Goal: Task Accomplishment & Management: Manage account settings

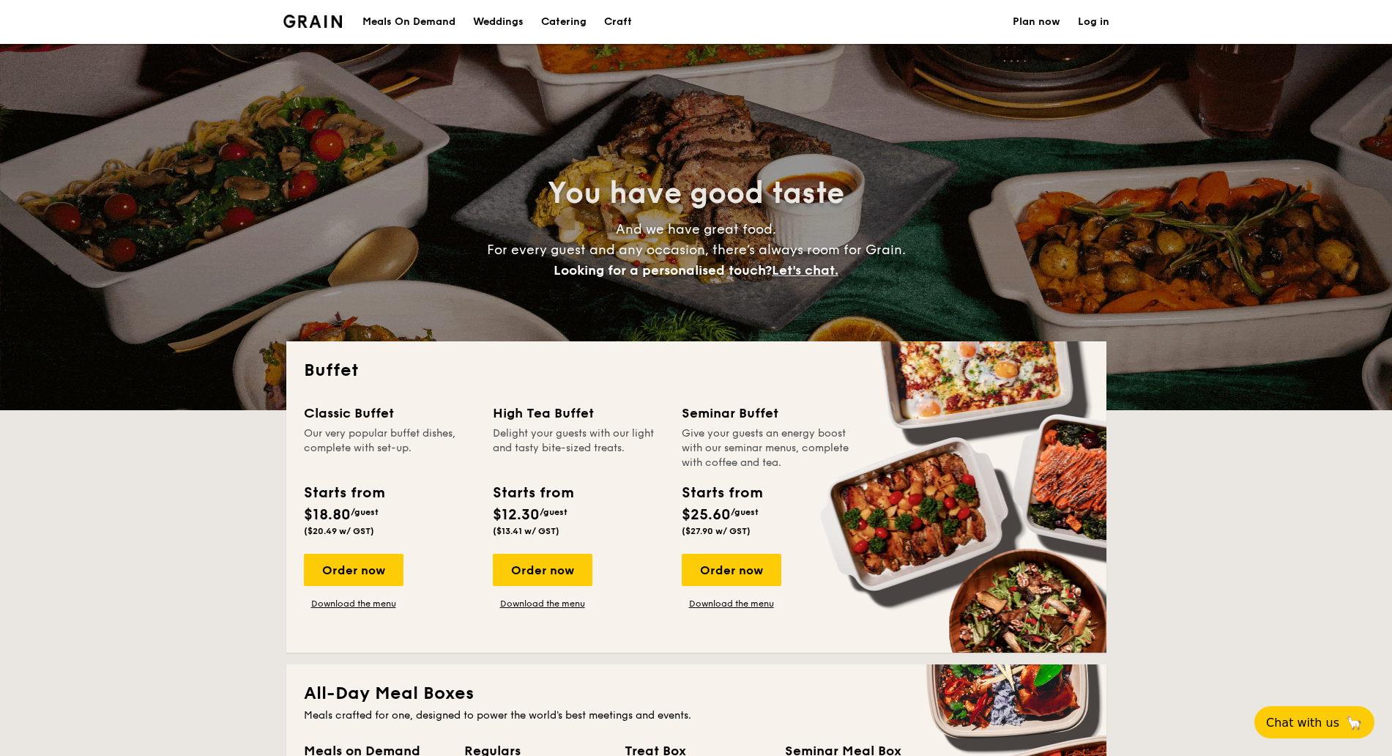
select select
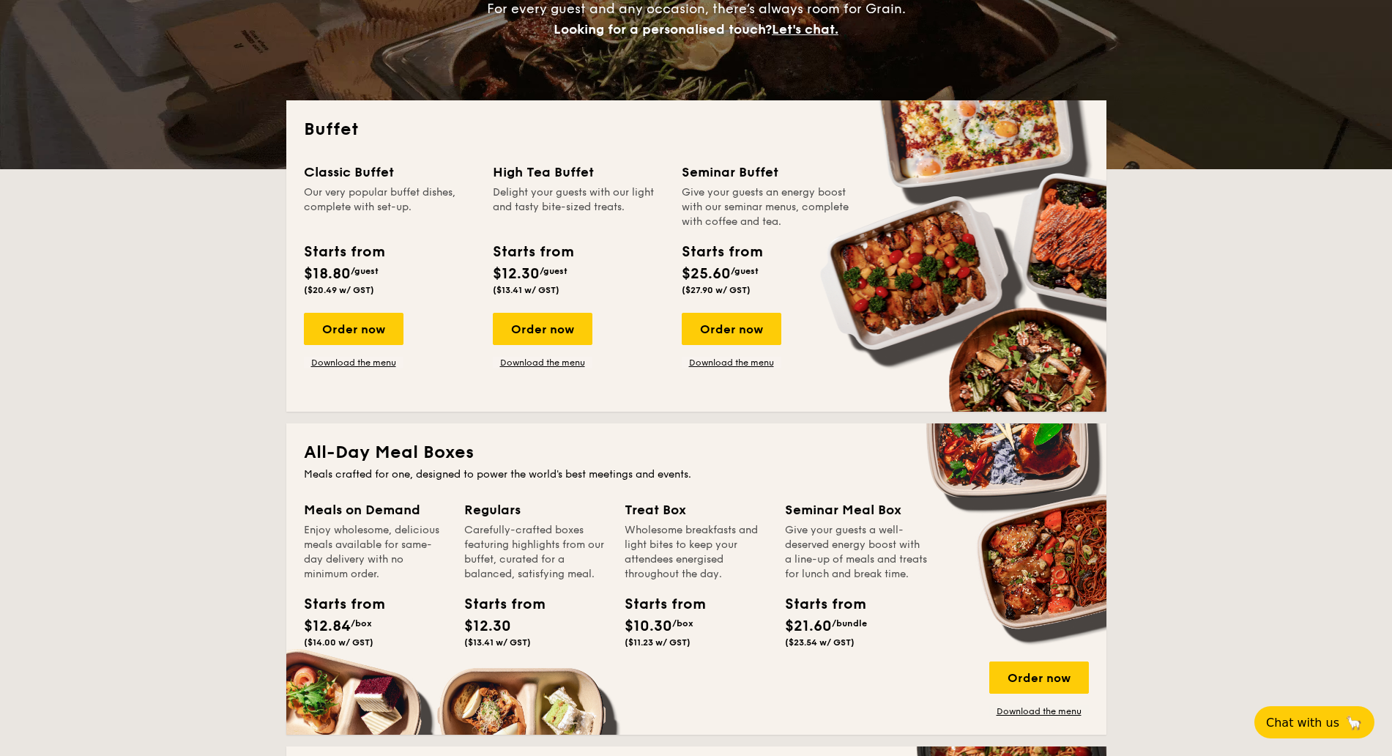
scroll to position [183, 0]
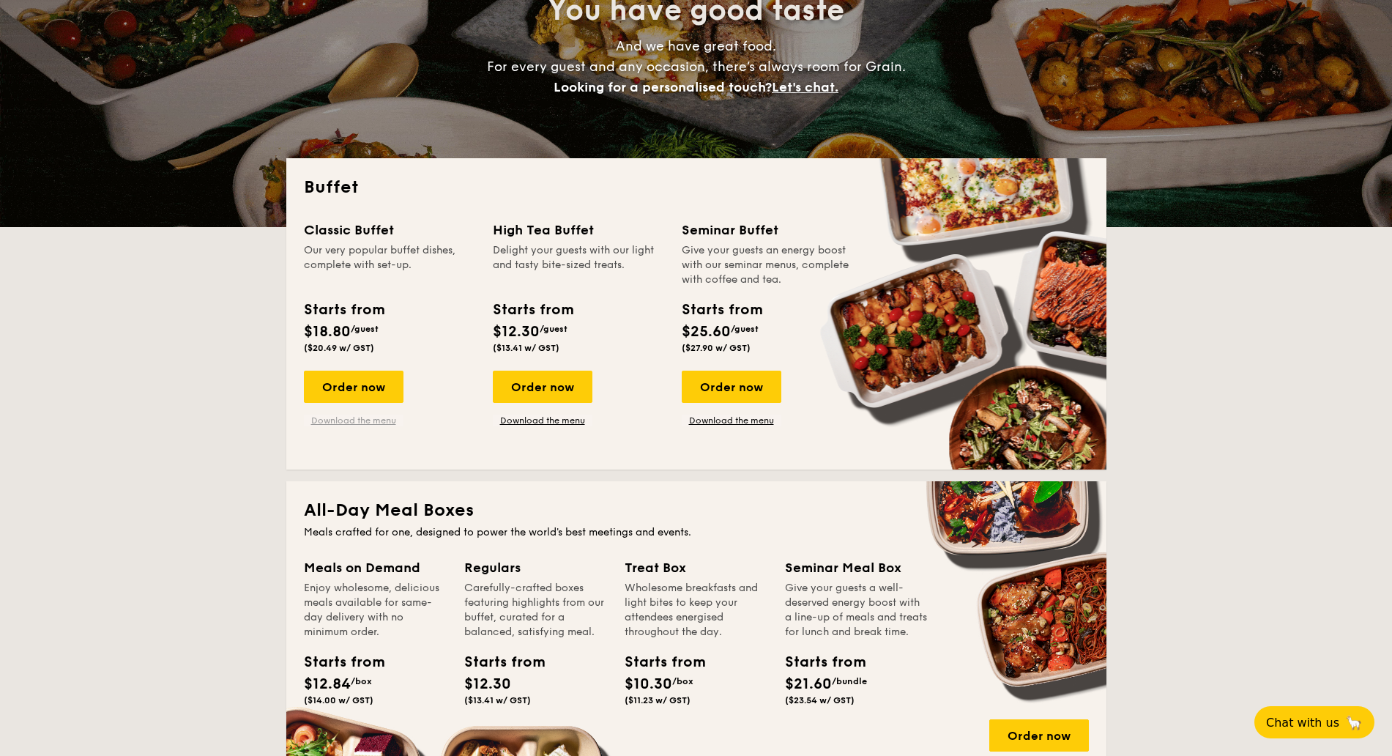
click at [378, 423] on link "Download the menu" at bounding box center [354, 421] width 100 height 12
click at [725, 423] on link "Download the menu" at bounding box center [732, 421] width 100 height 12
click at [363, 425] on link "Download the menu" at bounding box center [354, 421] width 100 height 12
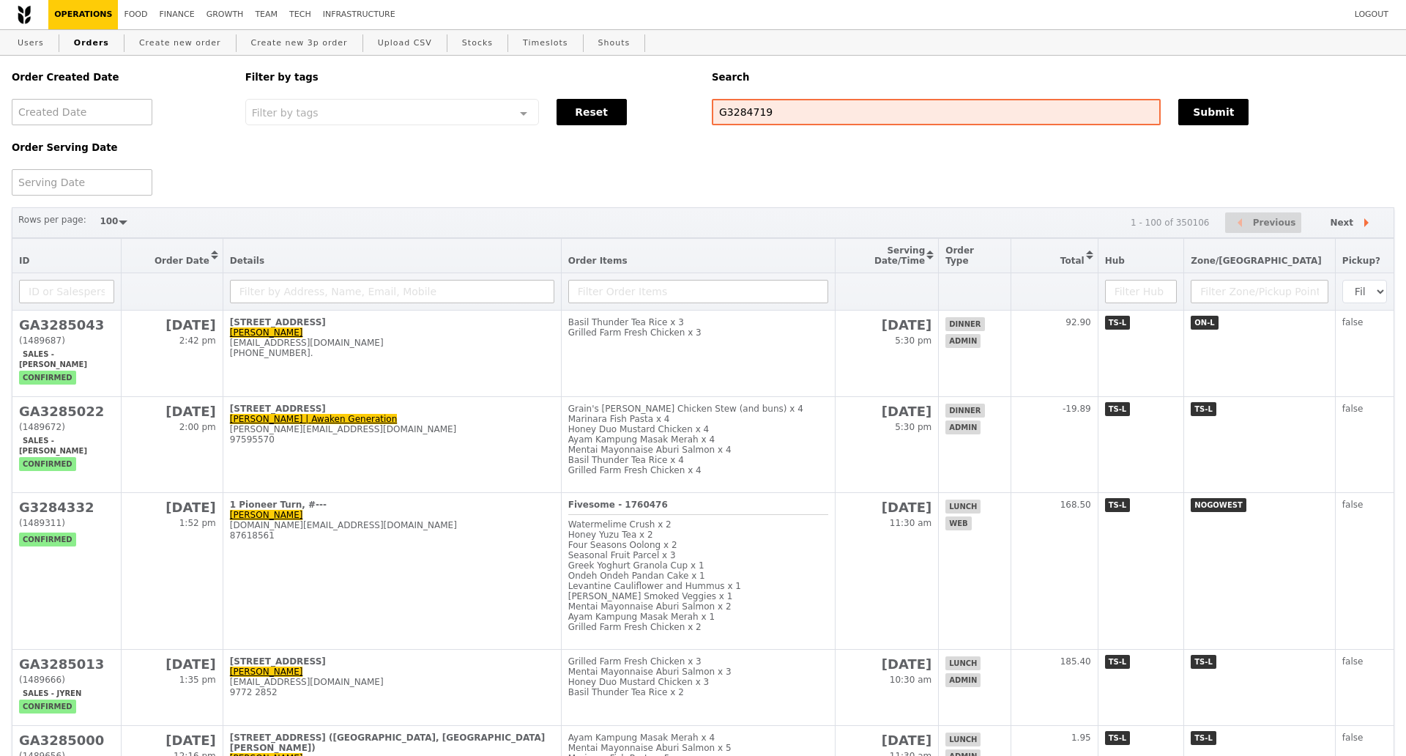
select select "100"
type input "G3284719"
click at [1198, 103] on button "Submit" at bounding box center [1211, 112] width 70 height 26
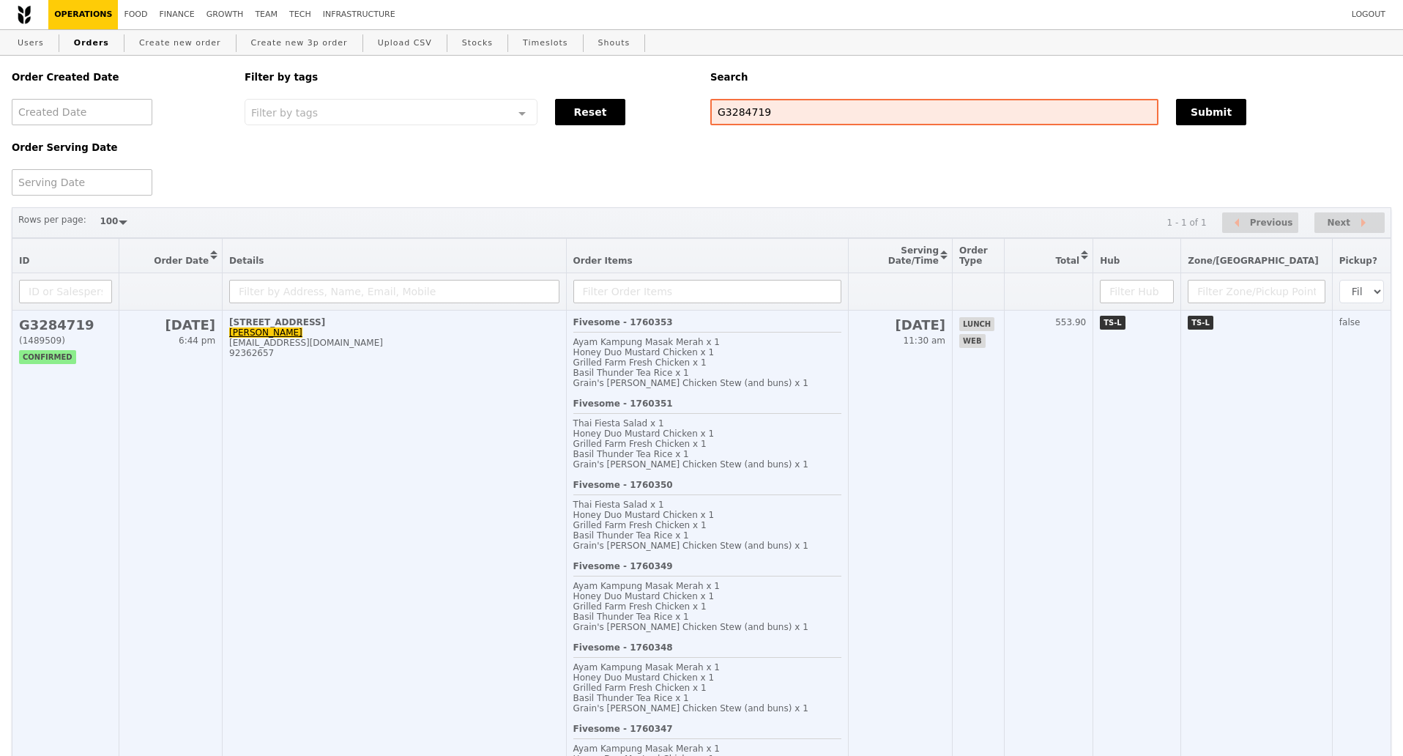
click at [420, 420] on td "50 North Canal Road, #03-01 Jon hukuando2323@hotmail.com 92362657" at bounding box center [395, 643] width 344 height 664
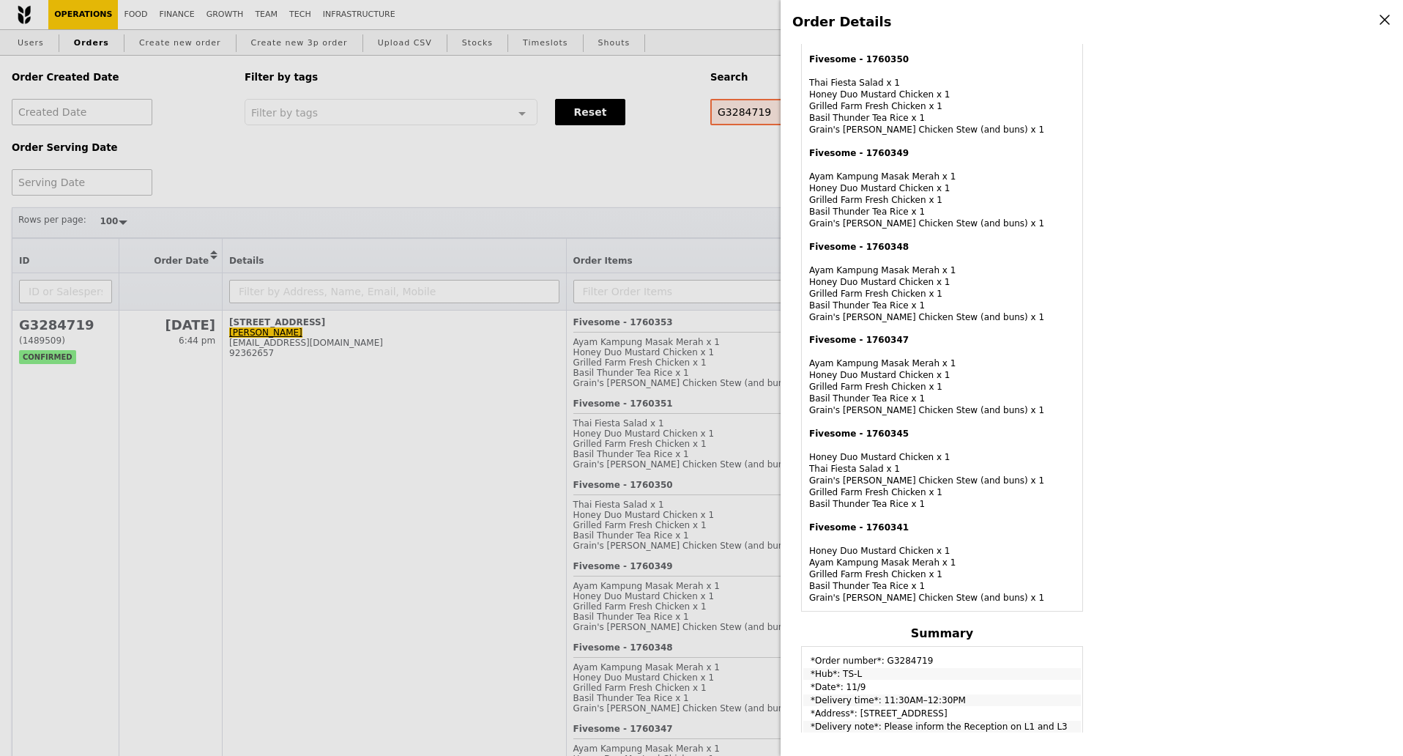
scroll to position [732, 0]
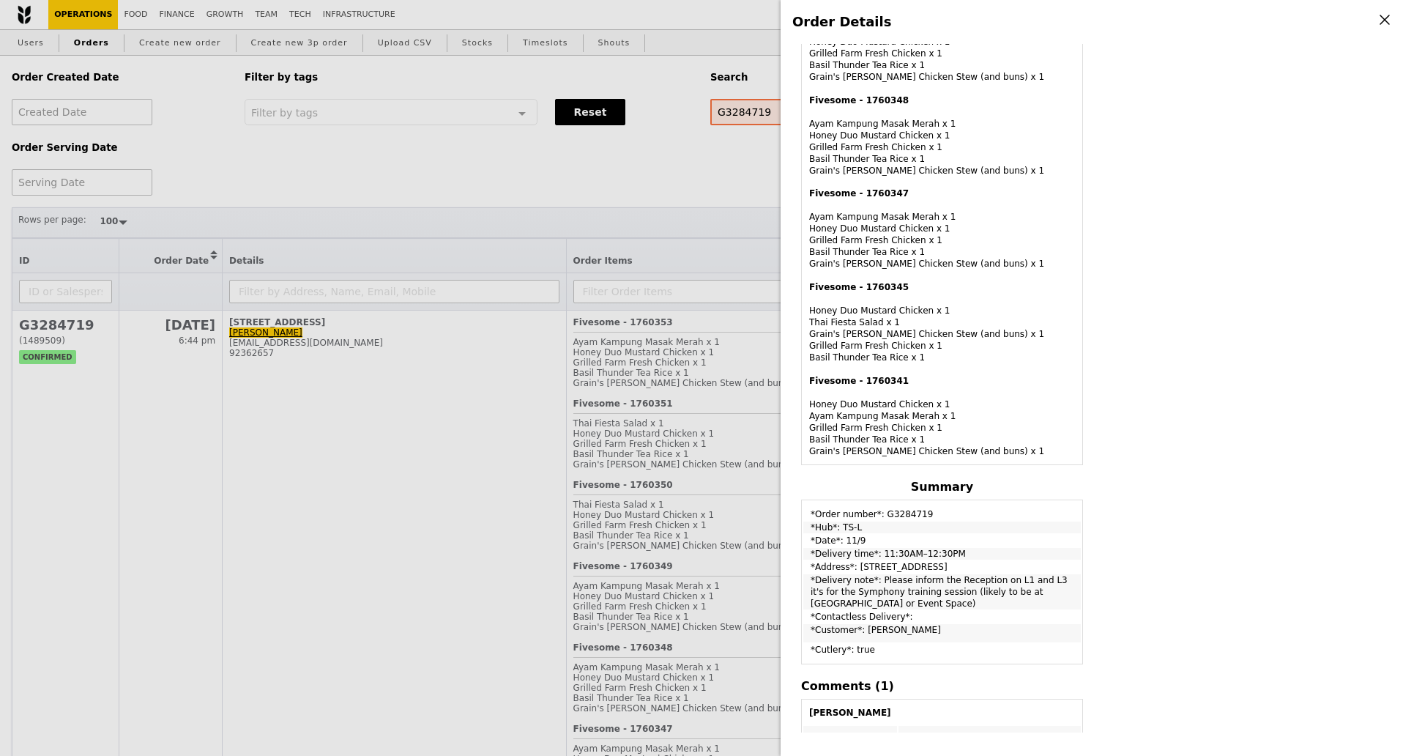
drag, startPoint x: 812, startPoint y: 514, endPoint x: 943, endPoint y: 515, distance: 131.8
click at [943, 515] on td "*Order number*: G3284719" at bounding box center [942, 511] width 278 height 18
copy td "*Order number*: G3284719"
drag, startPoint x: 879, startPoint y: 569, endPoint x: 877, endPoint y: 562, distance: 7.6
click at [877, 565] on td "*Address*: 50 North Canal Road, #03-01" at bounding box center [942, 567] width 278 height 12
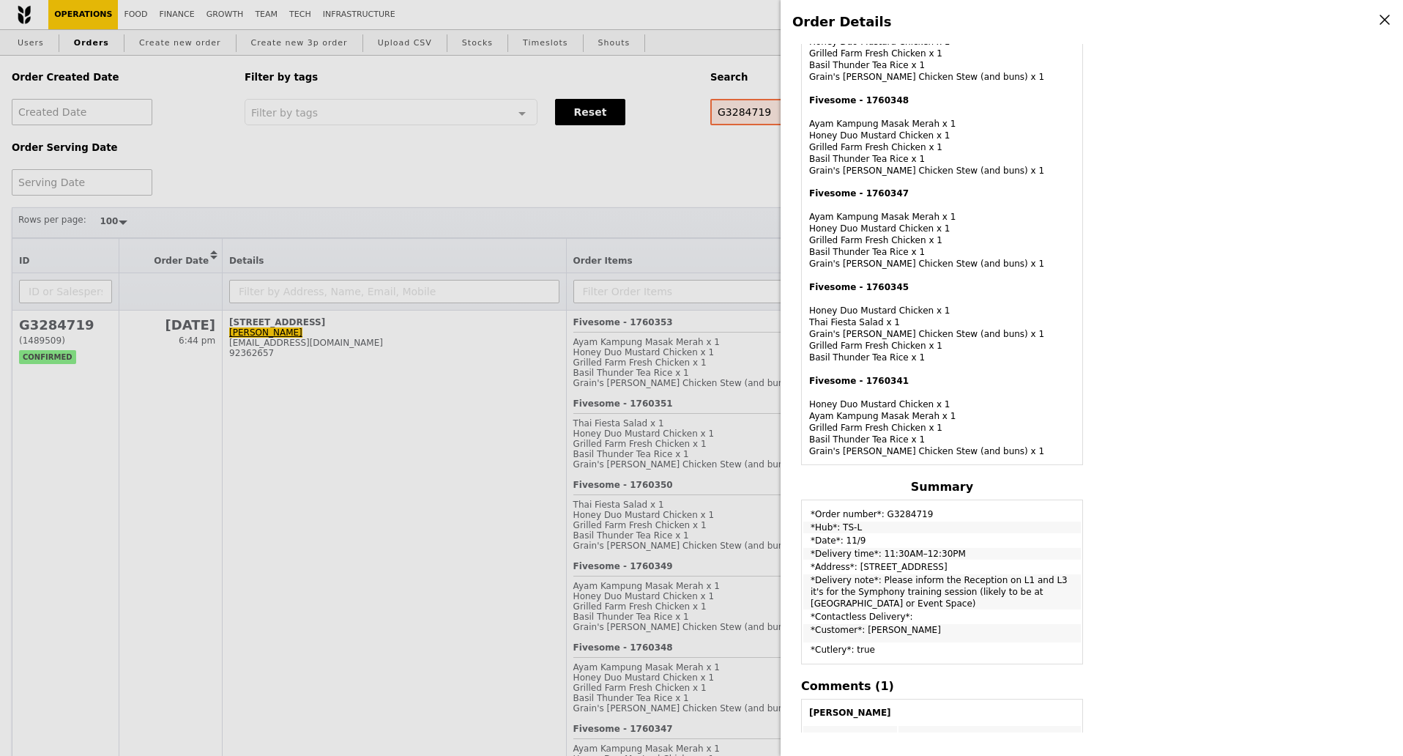
drag, startPoint x: 812, startPoint y: 518, endPoint x: 886, endPoint y: 610, distance: 118.7
click at [886, 610] on tbody "*Order number*: G3284719 *Hub*: TS-L *Date*: 11/9 *Delivery time*: 11:30AM–12:3…" at bounding box center [942, 582] width 278 height 160
copy tbody "*Order number*: G3284719 *Hub*: TS-L *Date*: 11/9 *Delivery time*: 11:30AM–12:3…"
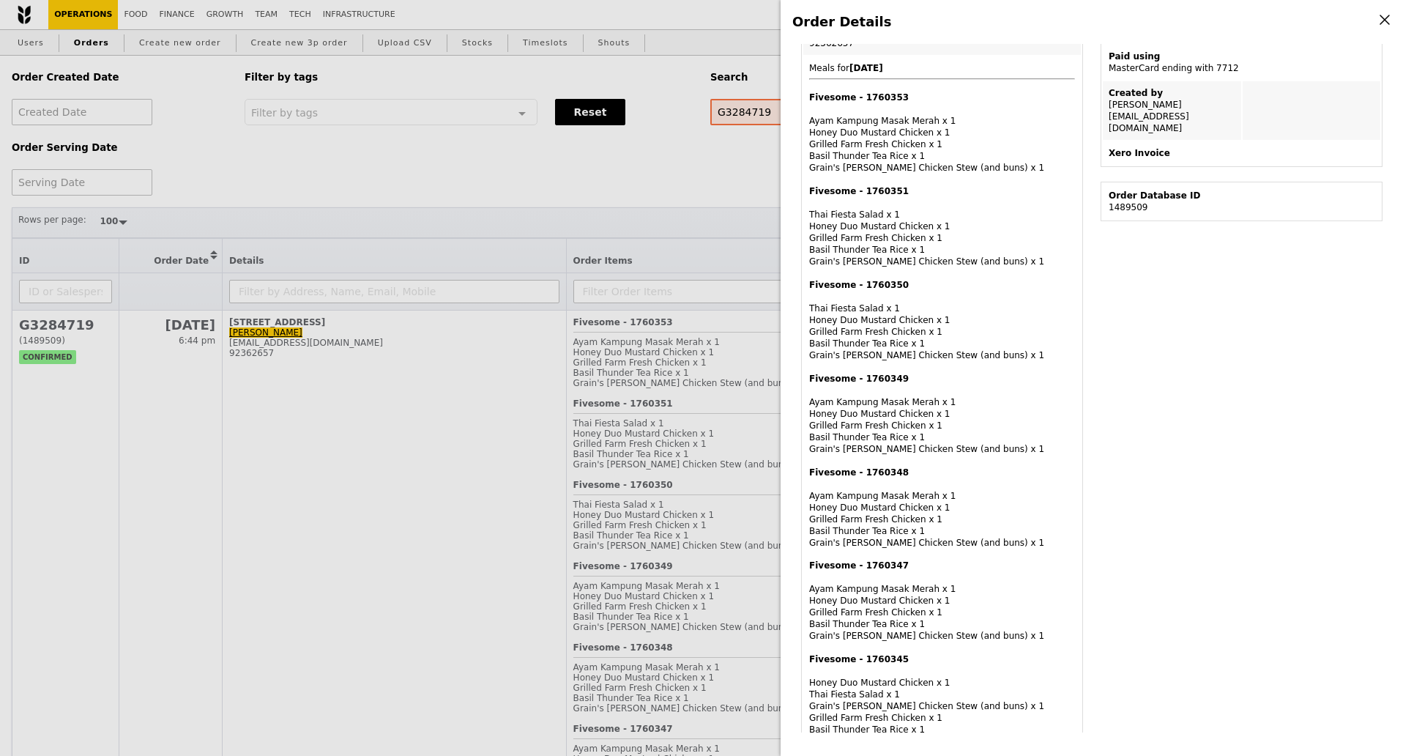
scroll to position [0, 0]
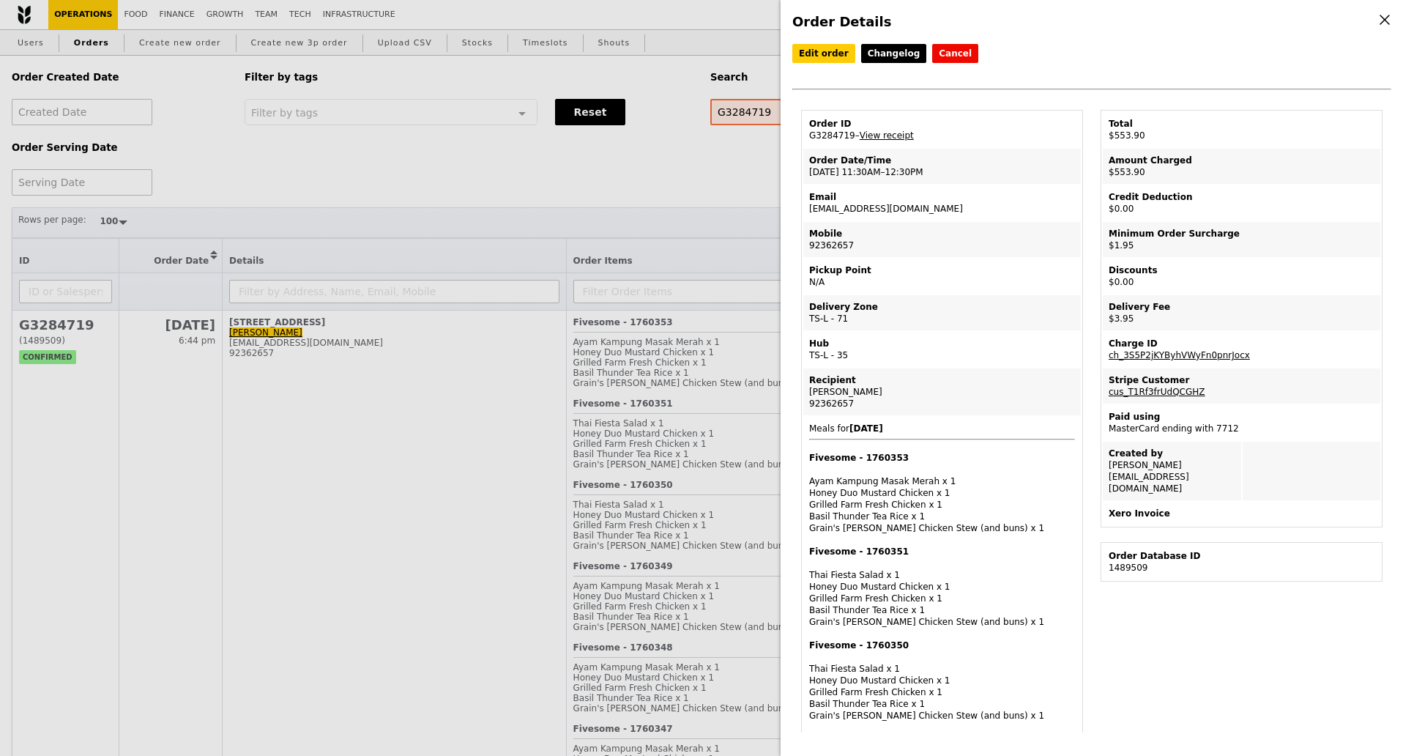
drag, startPoint x: 812, startPoint y: 384, endPoint x: 880, endPoint y: 403, distance: 70.7
click at [880, 403] on td "Recipient Jon 92362657" at bounding box center [942, 391] width 278 height 47
copy td "Recipient Jon 92362657"
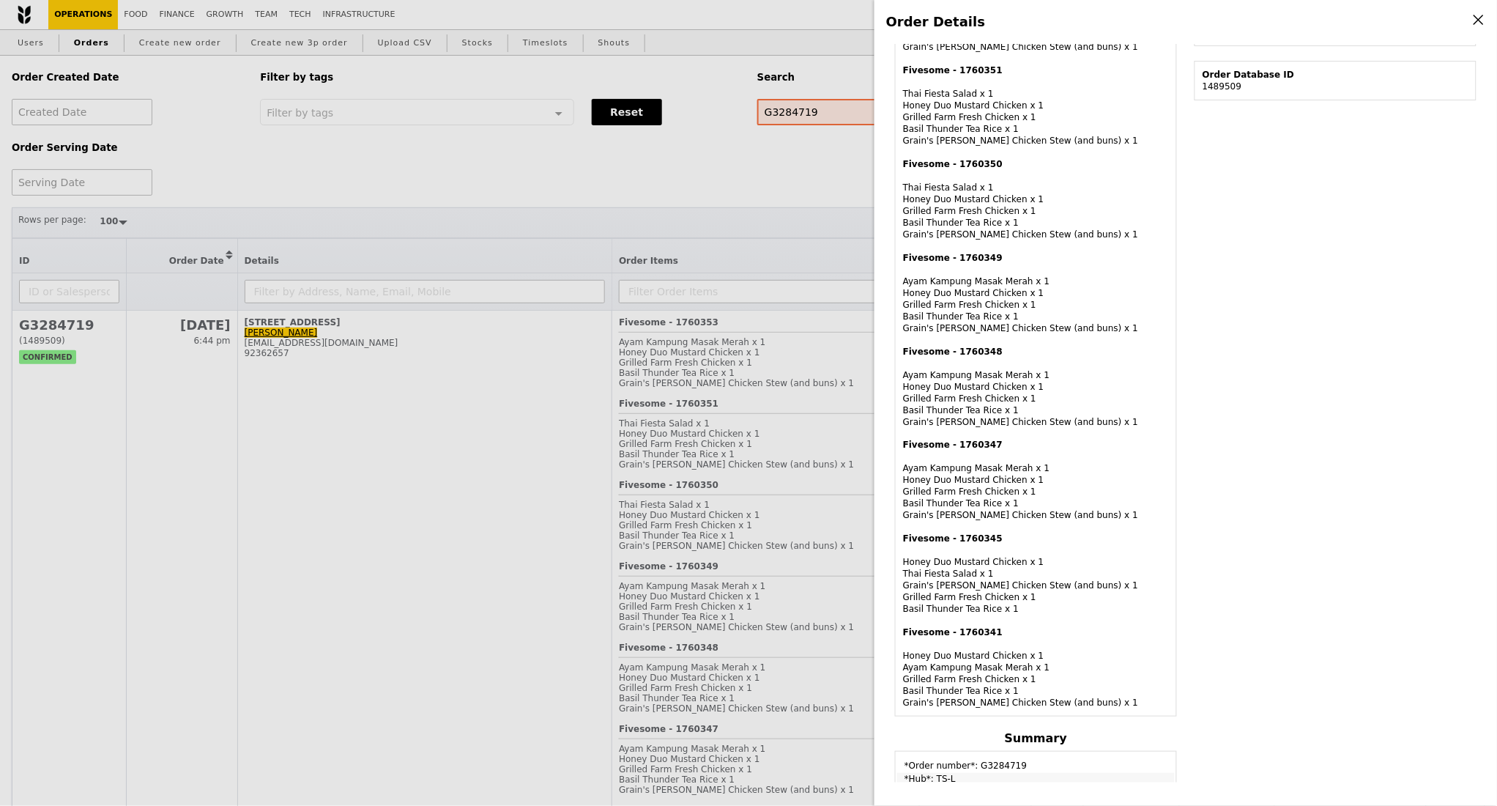
scroll to position [451, 0]
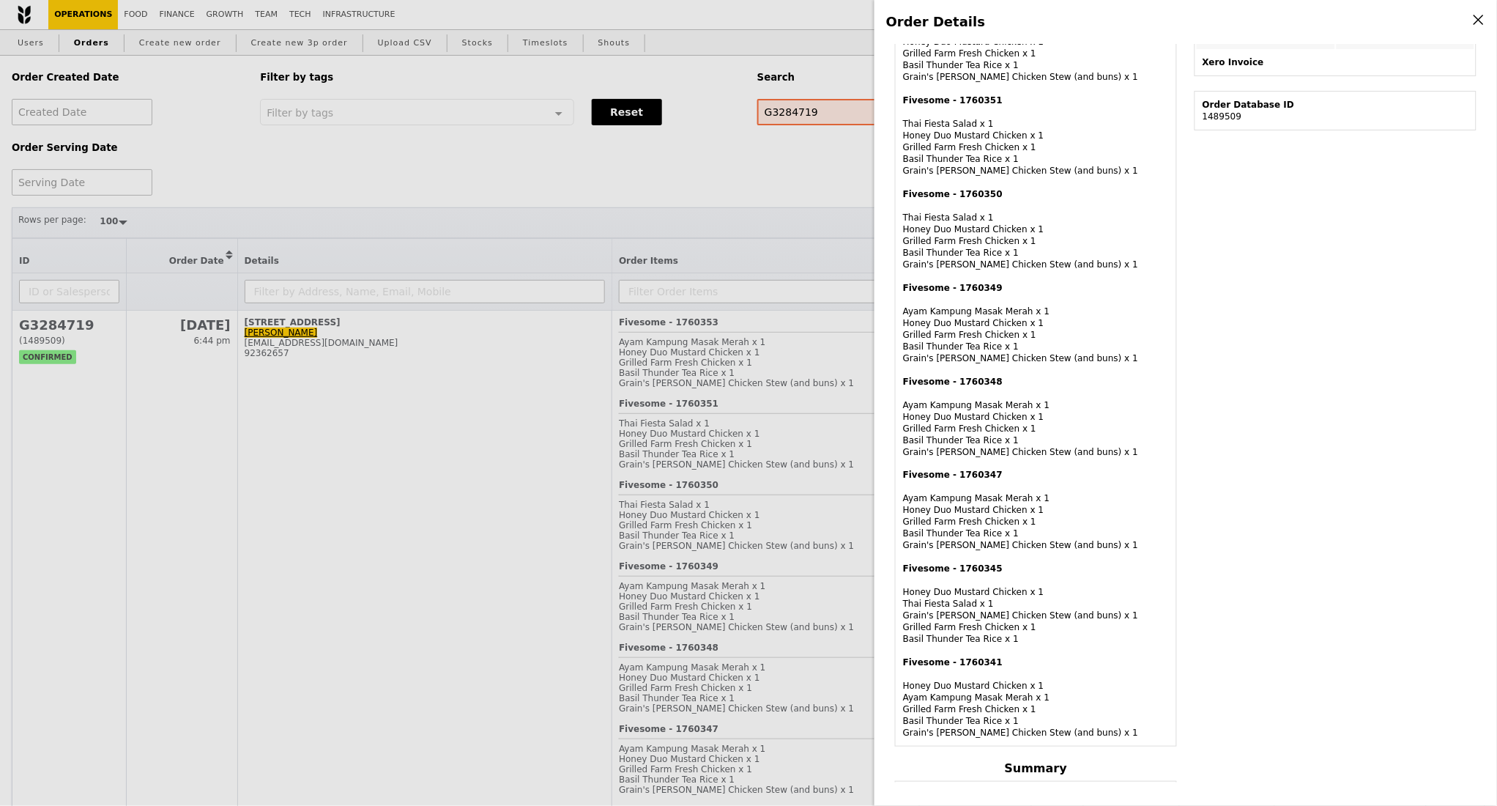
drag, startPoint x: 1485, startPoint y: 291, endPoint x: 1484, endPoint y: 276, distance: 14.7
click at [1406, 276] on div "Order Details Edit order Changelog Cancel Order ID G3284719 – View receipt Orde…" at bounding box center [1186, 403] width 623 height 806
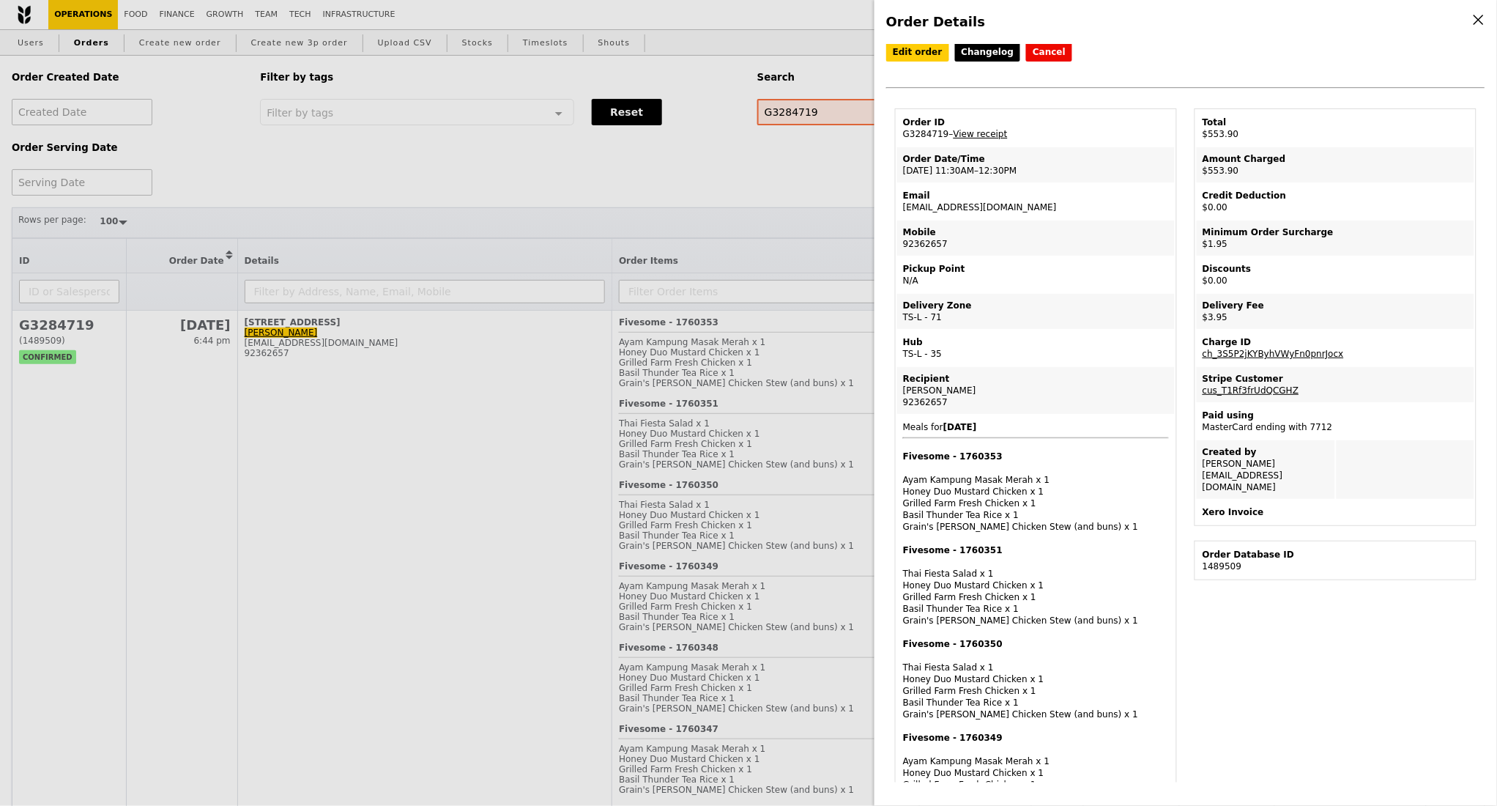
scroll to position [0, 0]
click at [968, 136] on link "View receipt" at bounding box center [981, 135] width 54 height 10
drag, startPoint x: 903, startPoint y: 164, endPoint x: 1022, endPoint y: 182, distance: 120.1
click at [1022, 182] on td "Order Date/Time 11/9 – 11:30AM–12:30PM" at bounding box center [1036, 166] width 278 height 35
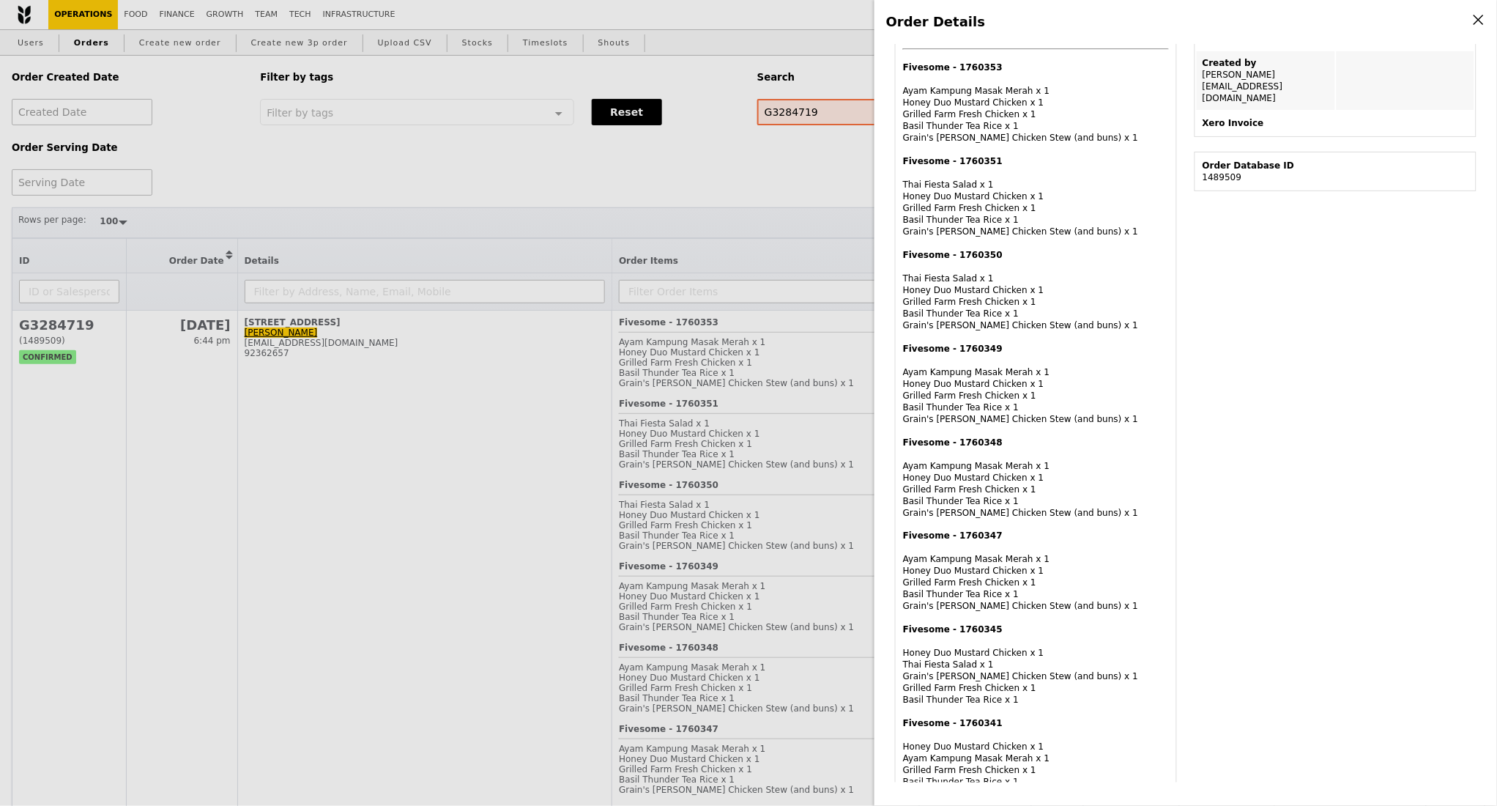
scroll to position [781, 0]
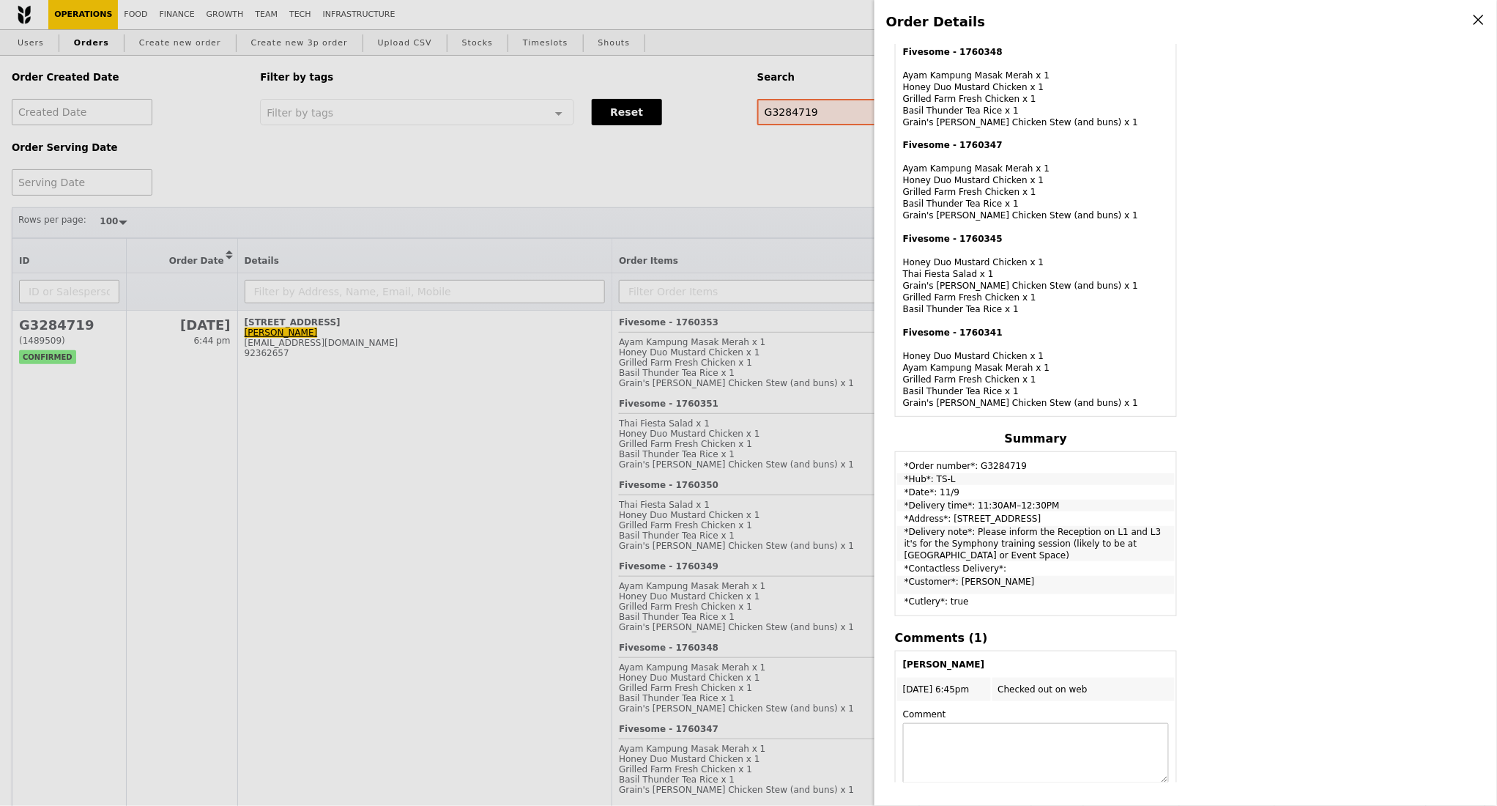
drag, startPoint x: 1047, startPoint y: 497, endPoint x: 904, endPoint y: 502, distance: 142.9
click at [904, 502] on td "*Delivery time*: 11:30AM–12:30PM" at bounding box center [1036, 506] width 278 height 12
copy td "*Delivery time*: 11:30AM–12:30PM"
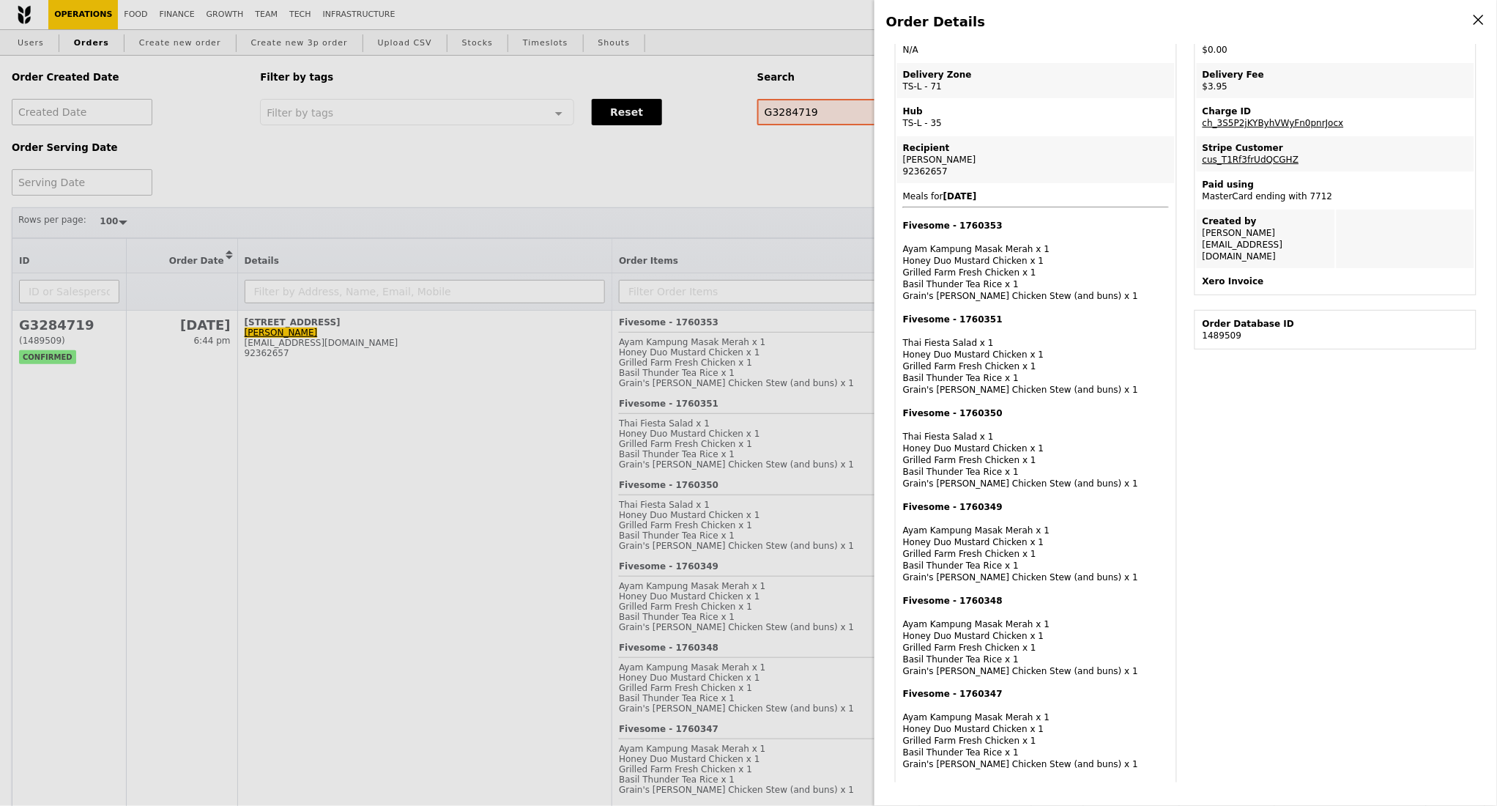
scroll to position [0, 0]
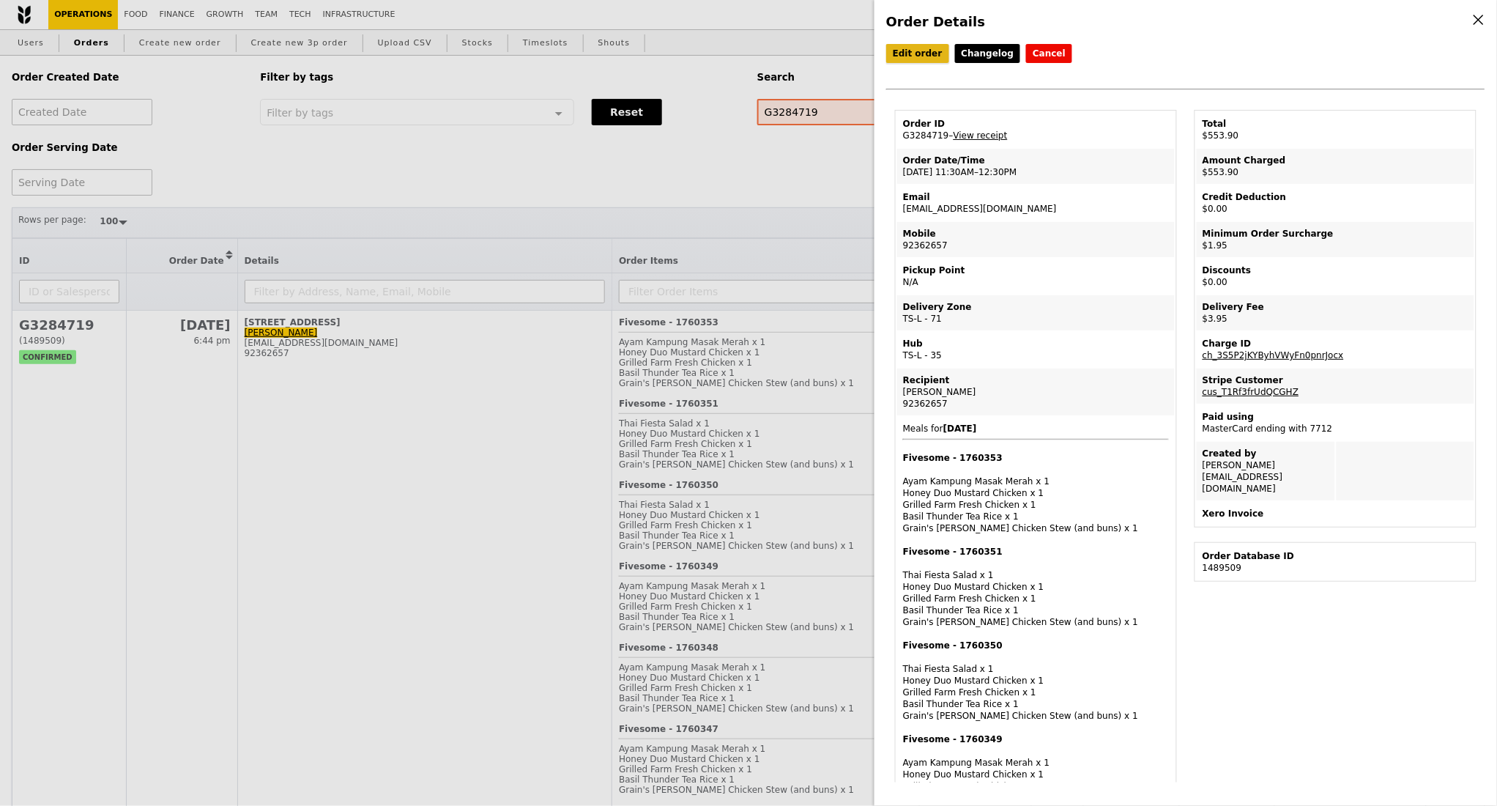
click at [920, 58] on link "Edit order" at bounding box center [917, 53] width 63 height 19
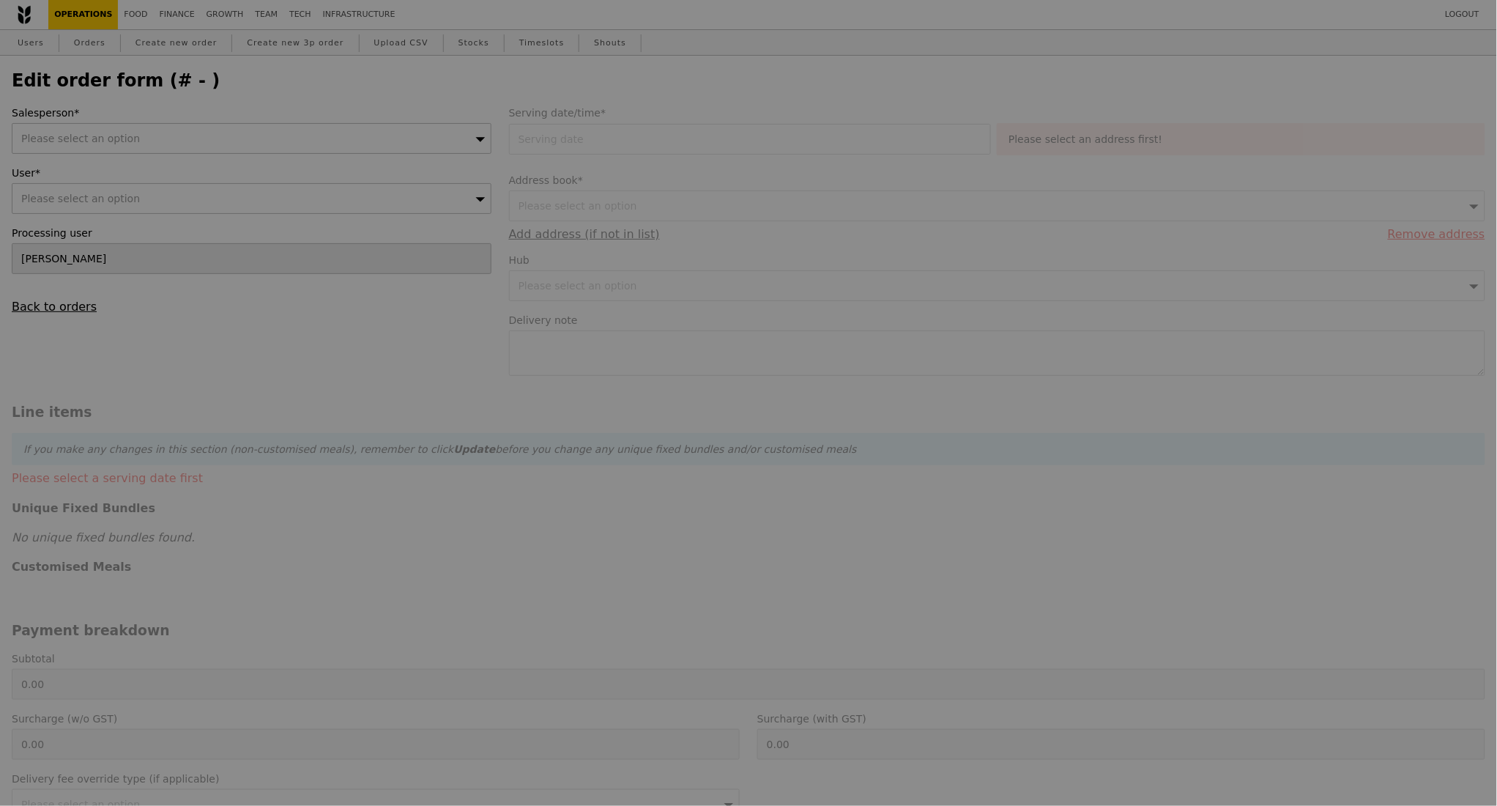
type input "11 Sep 2025"
type textarea "Please inform the Reception on L1 and L3 it's for the Symphony training session…"
type input "548.00"
type input "1.79"
type input "1.95"
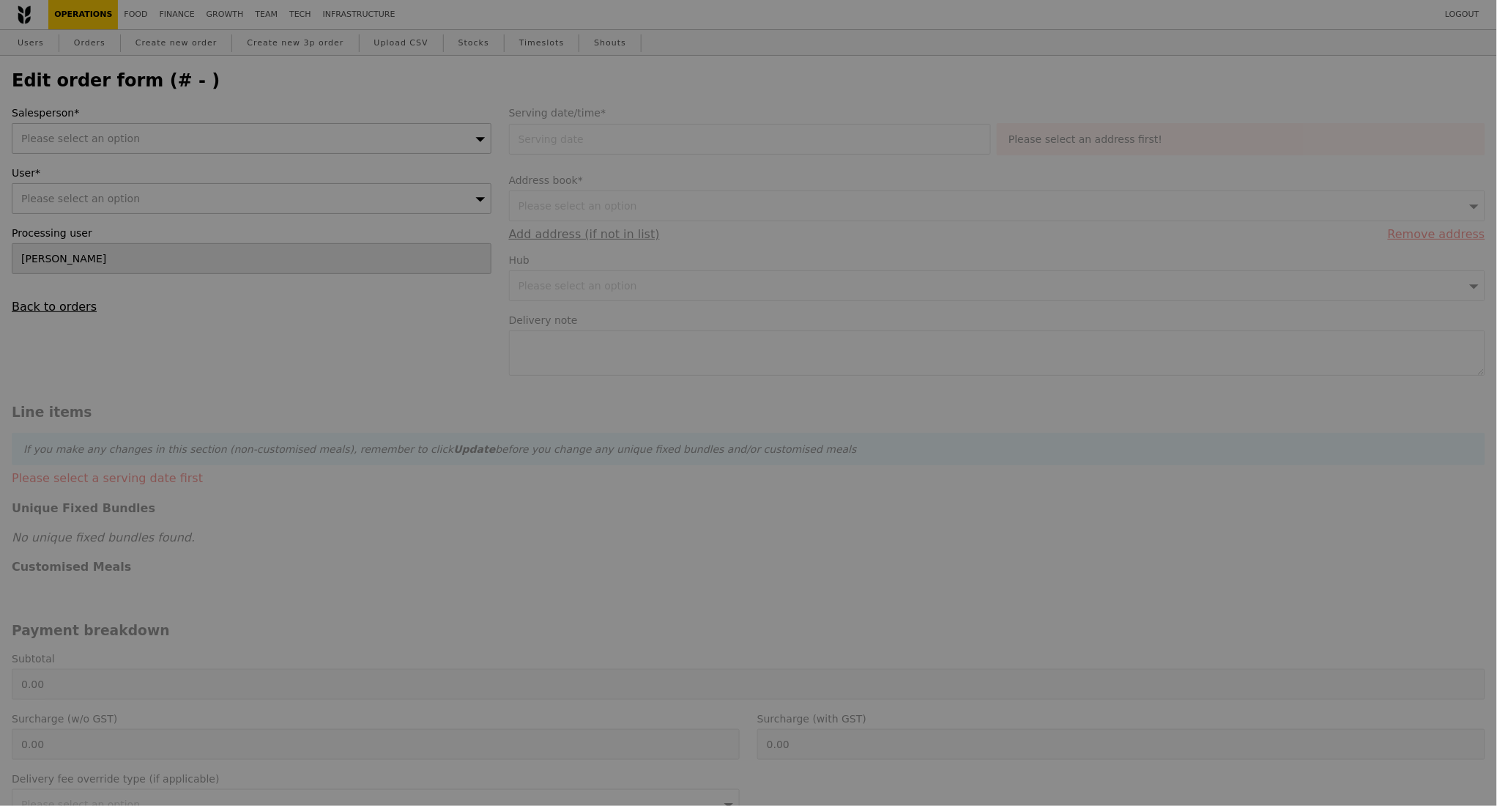
type input "2.71"
type input "2.95"
type input "552.90"
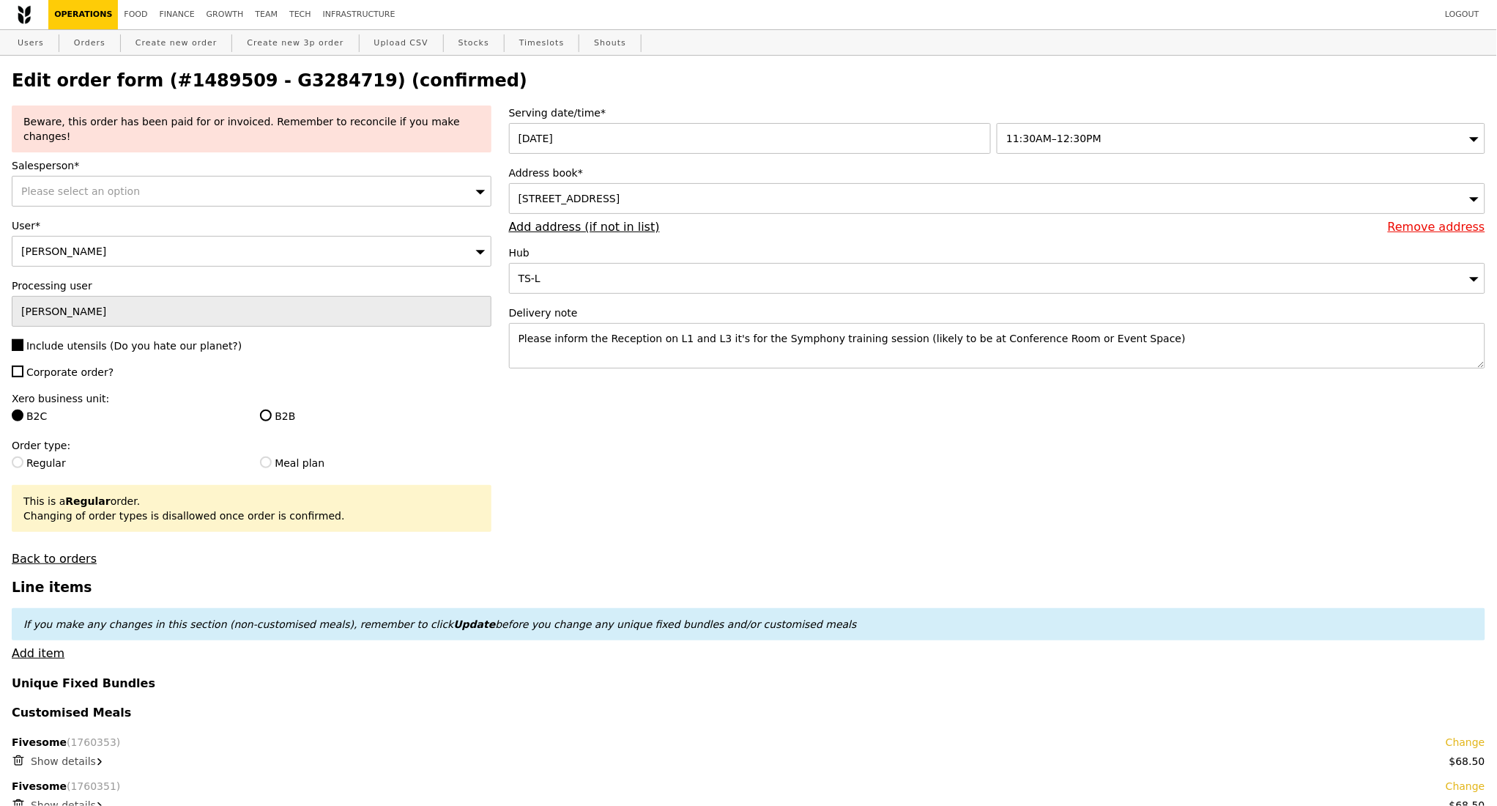
type input "Update"
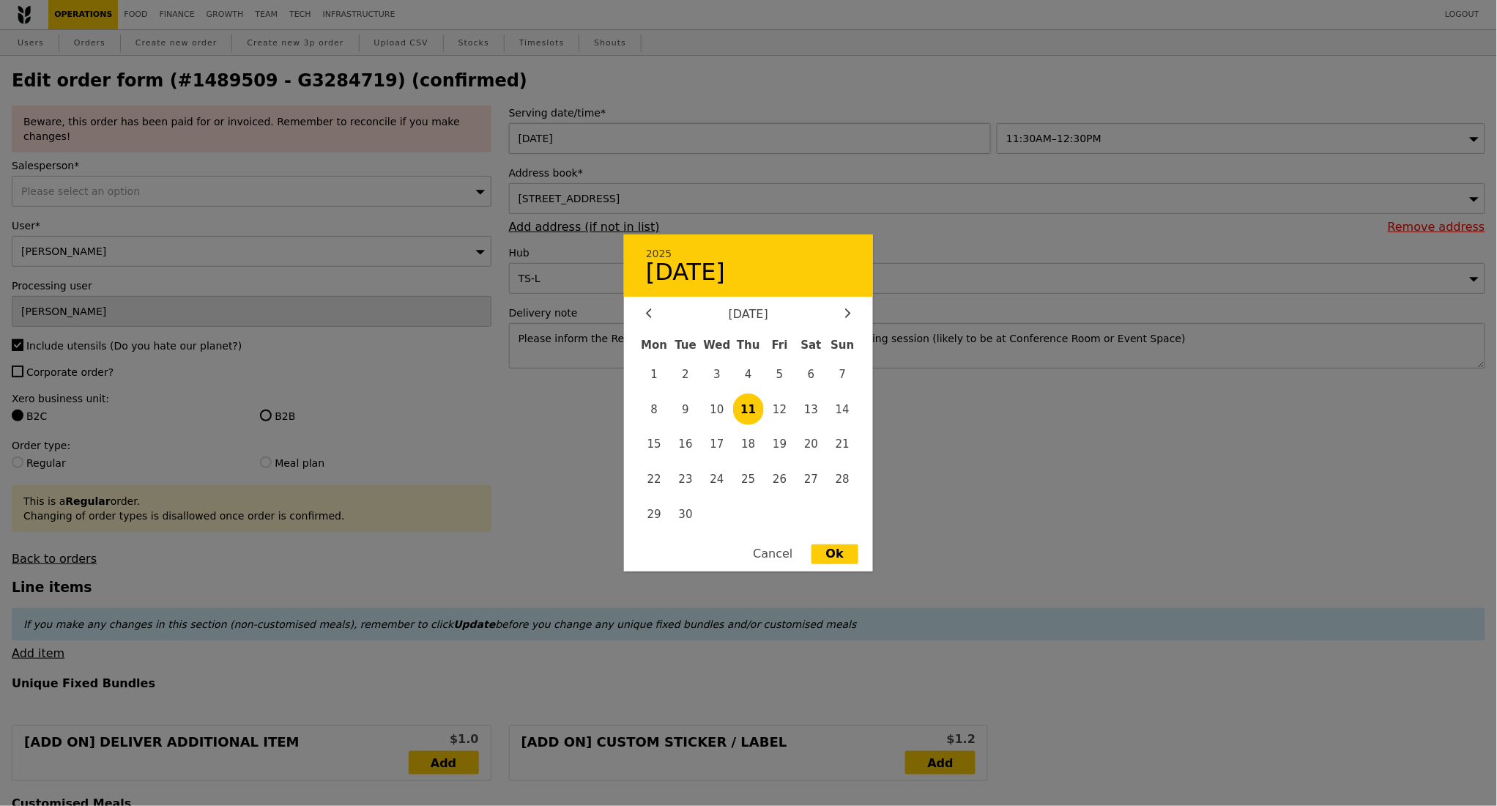
click at [839, 138] on div "11 Sep 2025 2025 September 11 September 2025 Mon Tue Wed Thu Fri Sat Sun 1 2 3 …" at bounding box center [753, 138] width 489 height 31
click at [464, 380] on div at bounding box center [748, 403] width 1497 height 806
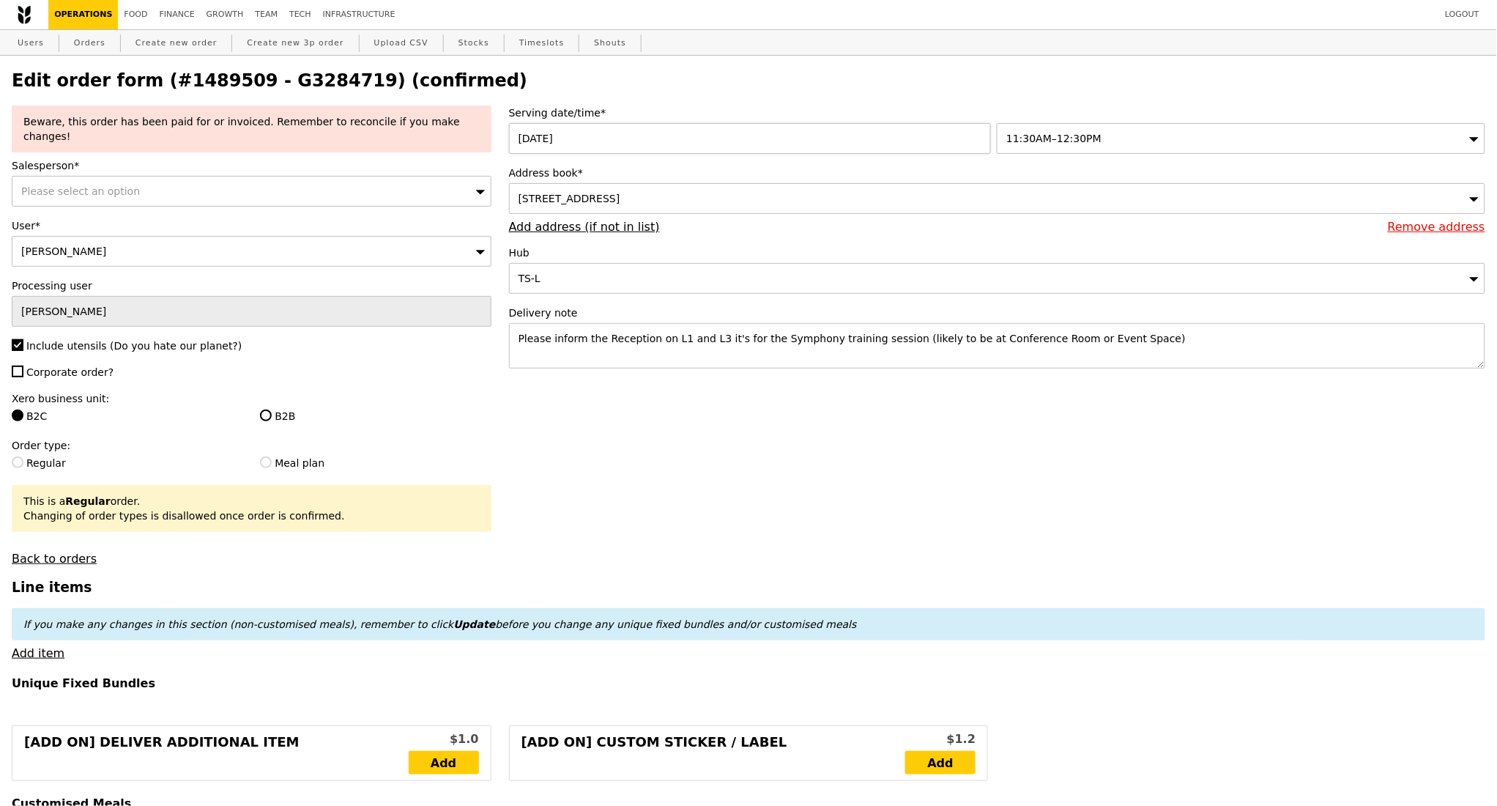
click at [853, 146] on div "11 Sep 2025" at bounding box center [753, 138] width 489 height 31
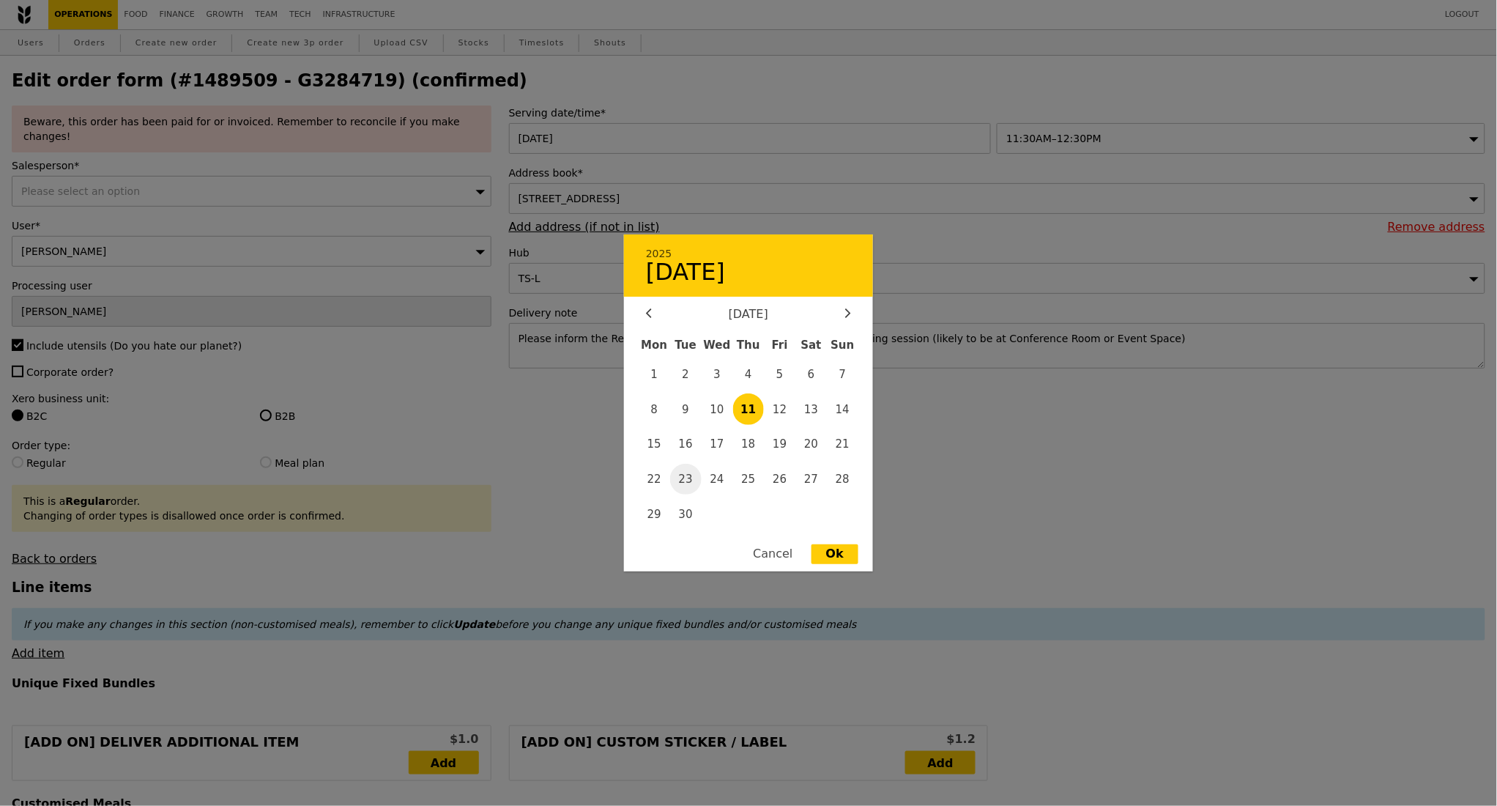
click at [683, 482] on span "23" at bounding box center [685, 479] width 31 height 31
type input "23 Sep 2025"
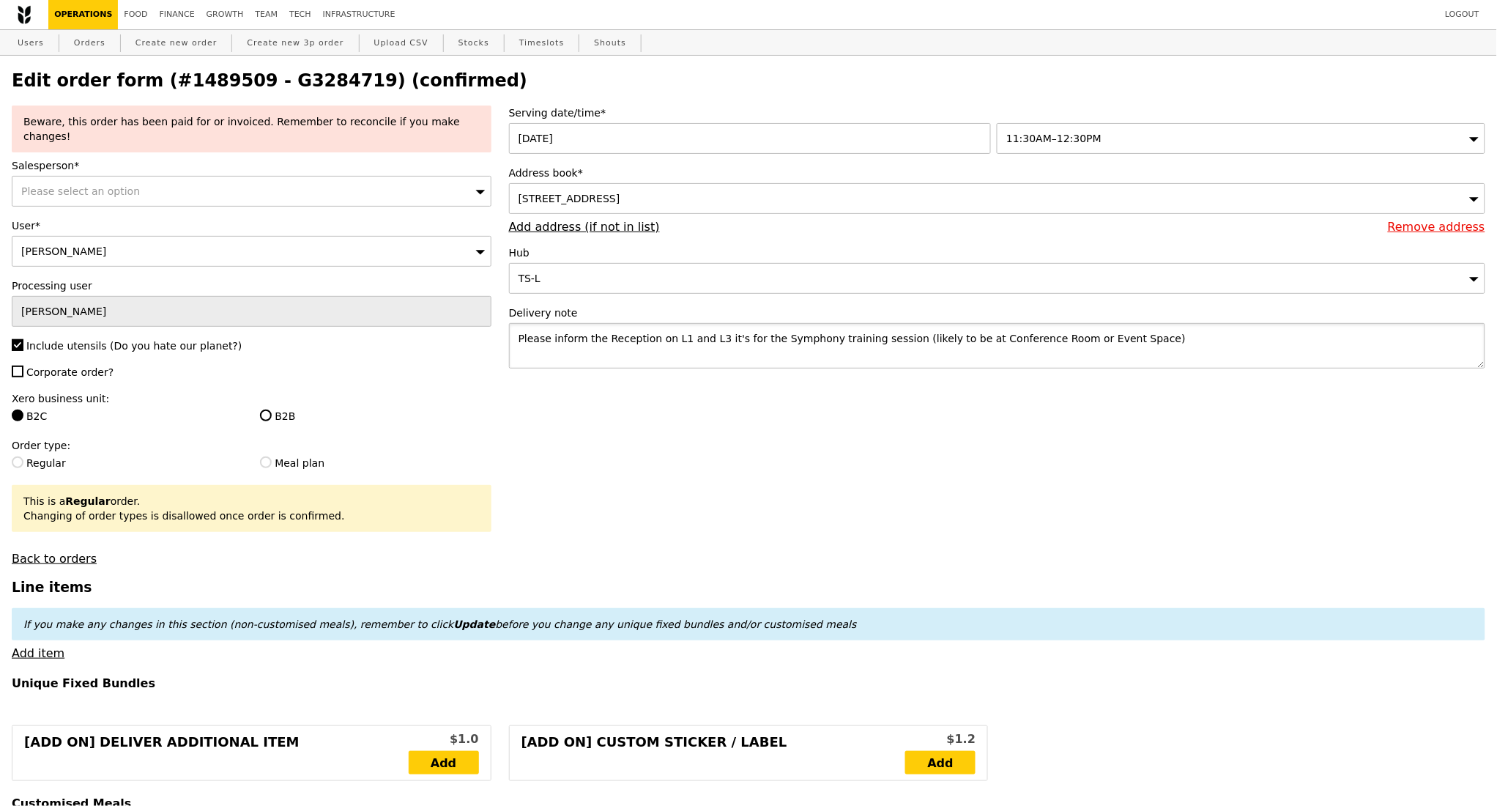
click at [1114, 346] on textarea "Please inform the Reception on L1 and L3 it's for the Symphony training session…" at bounding box center [997, 345] width 976 height 45
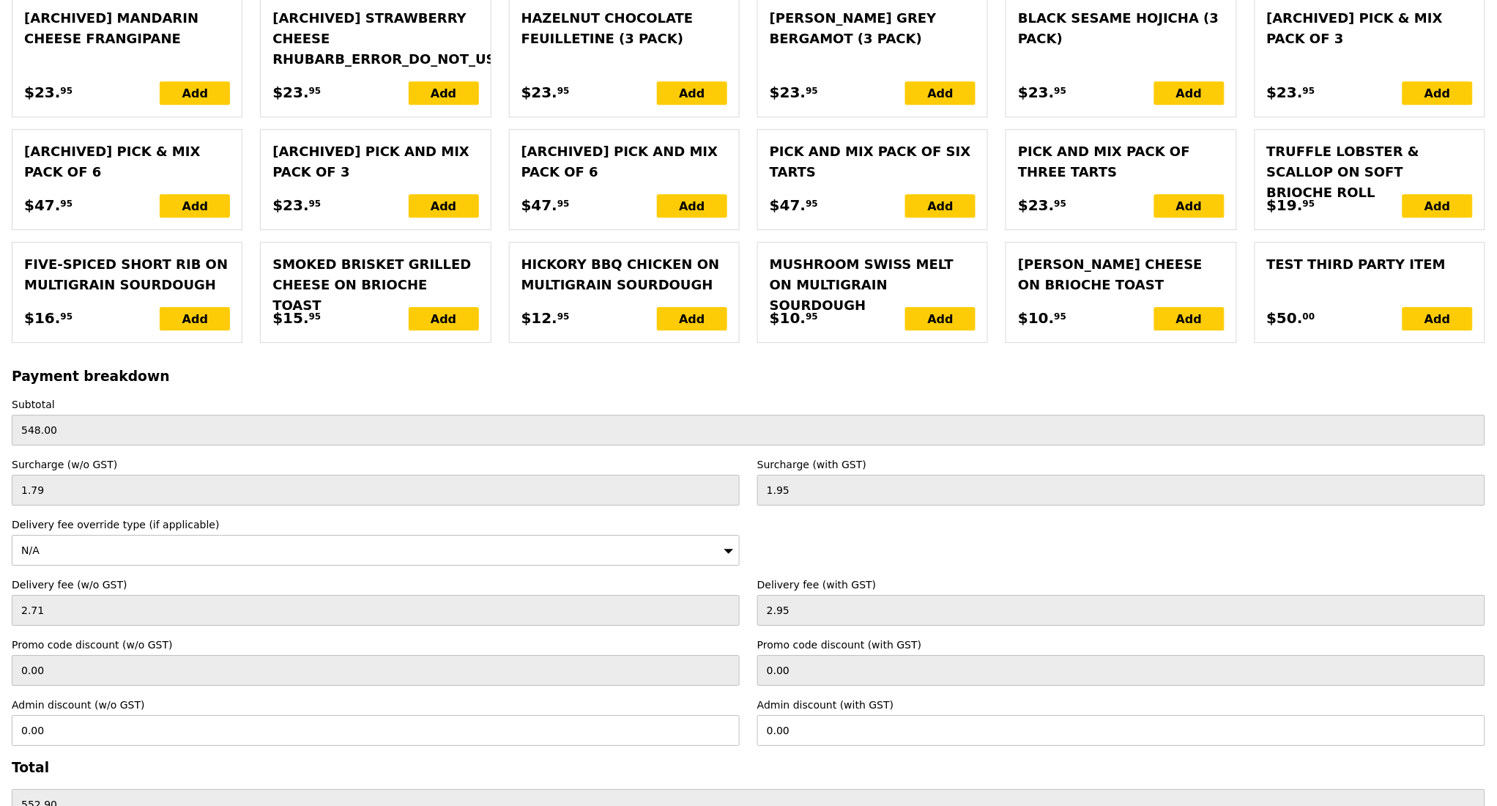
scroll to position [3384, 0]
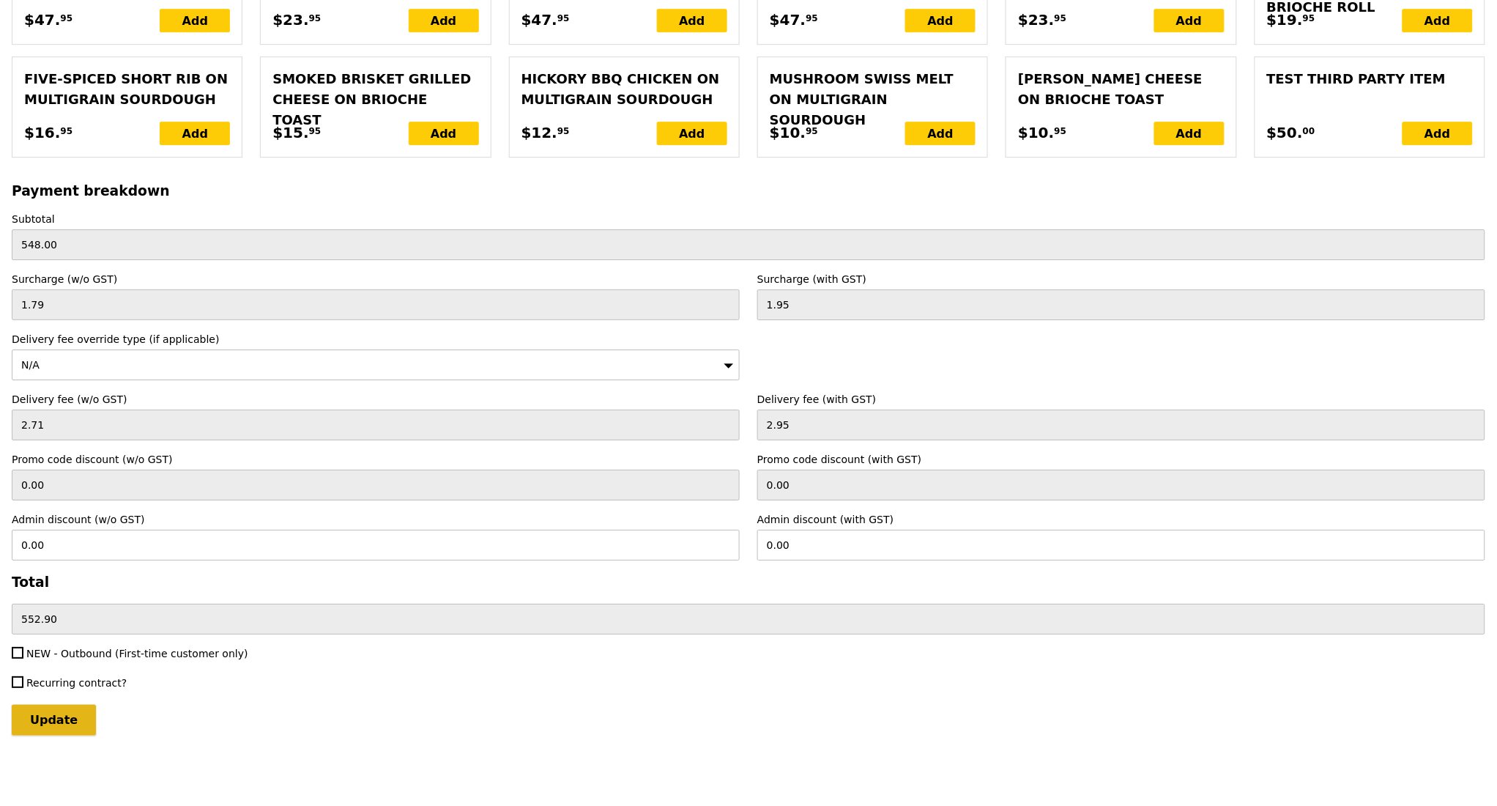
click at [50, 724] on input "Update" at bounding box center [54, 720] width 84 height 31
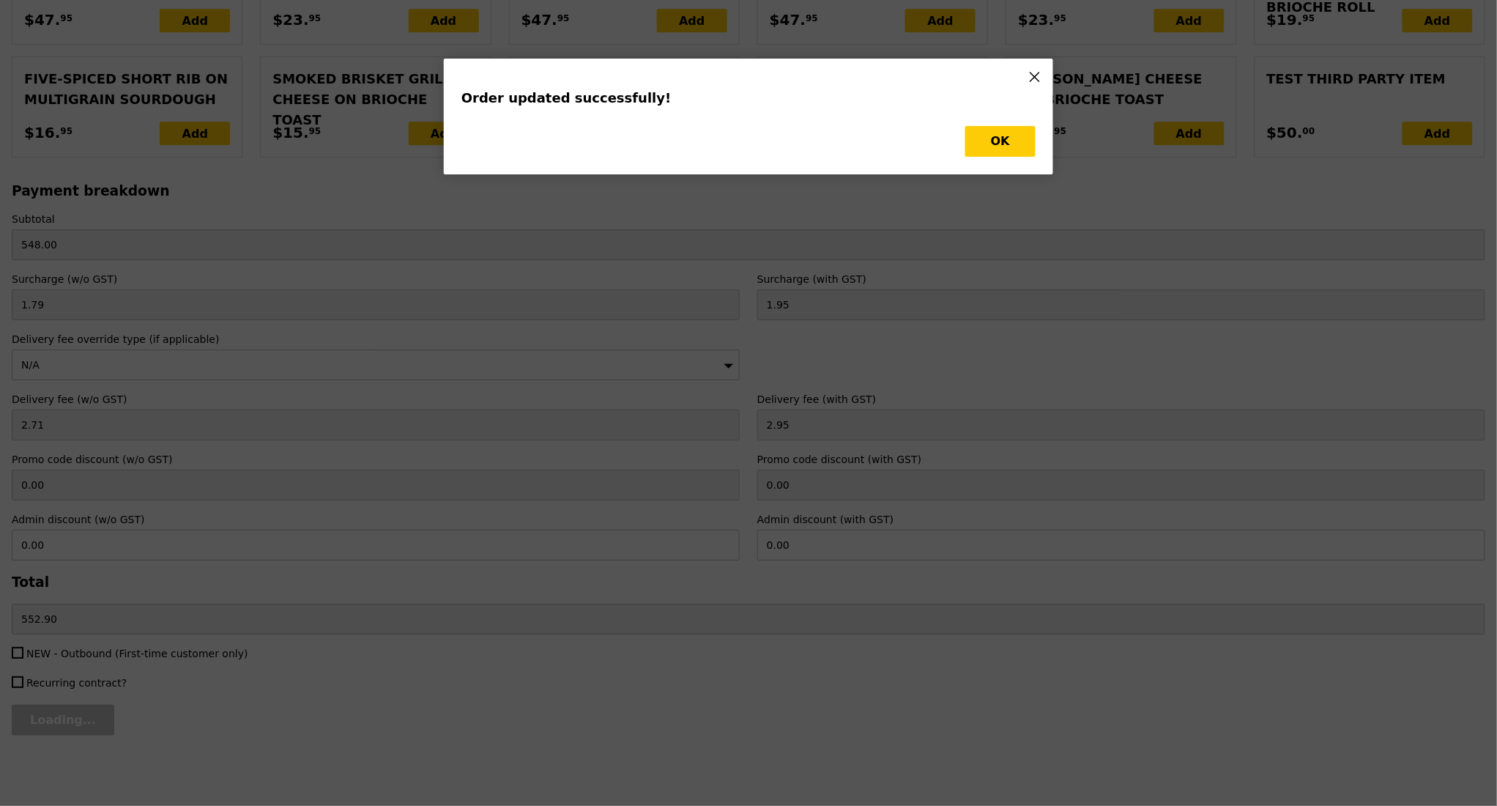
scroll to position [0, 0]
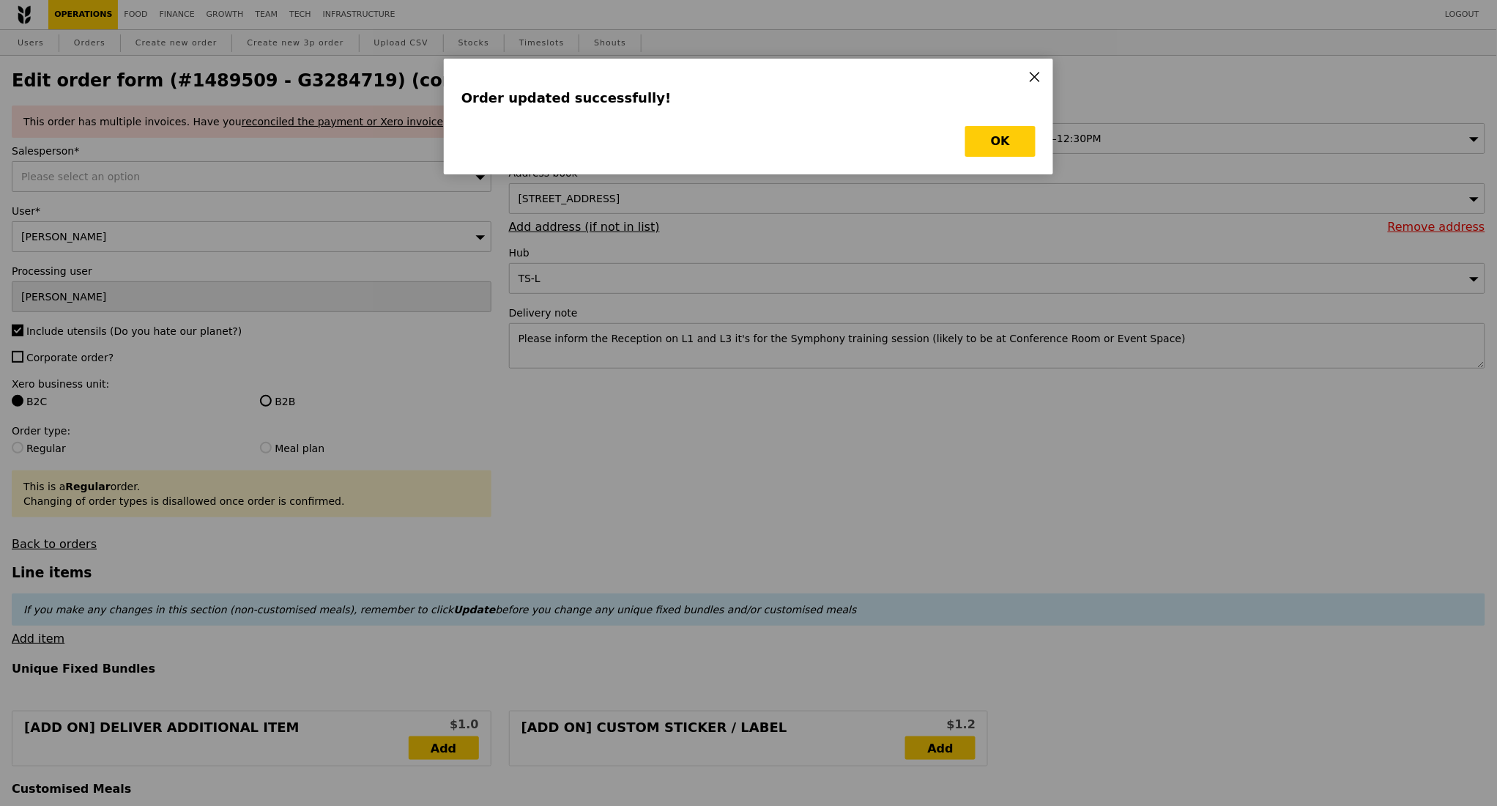
type input "Update"
click at [1011, 133] on button "OK" at bounding box center [1000, 141] width 70 height 31
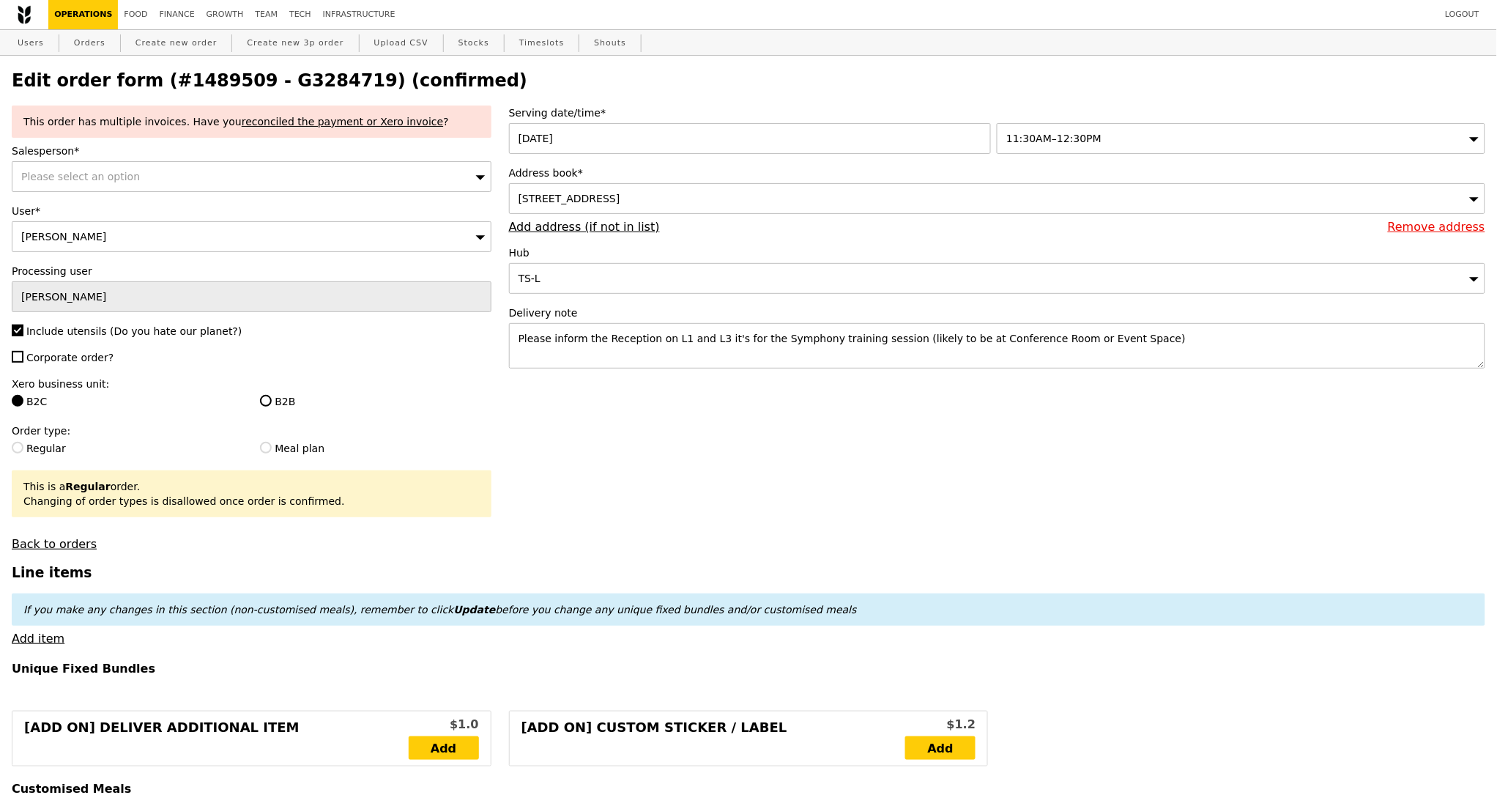
click at [306, 70] on h2 "Edit order form (#1489509 - G3284719) (confirmed)" at bounding box center [749, 80] width 1474 height 21
copy h2 "G3284719"
click at [86, 44] on link "Orders" at bounding box center [89, 43] width 43 height 26
select select "100"
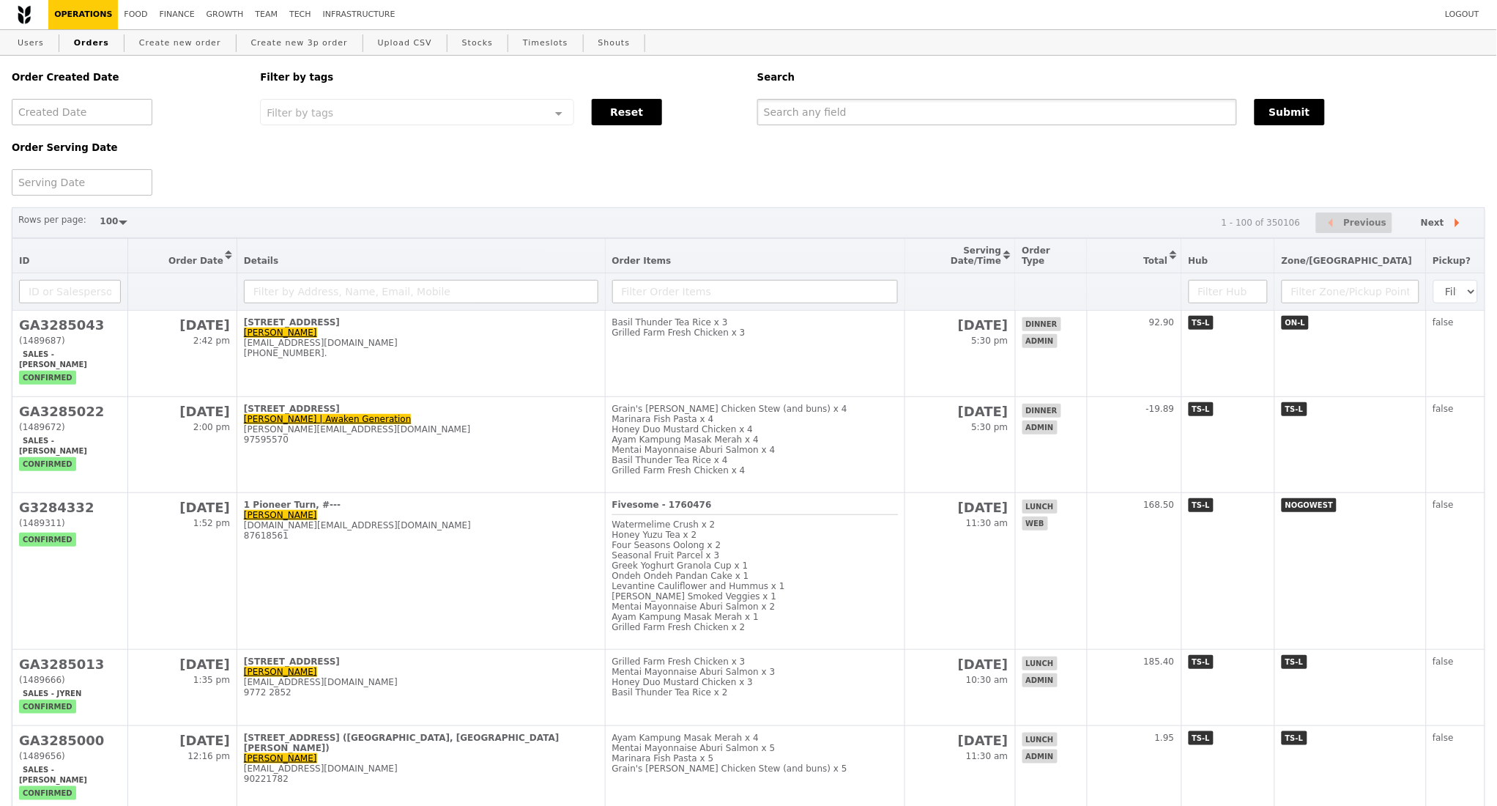
click at [860, 120] on input "text" at bounding box center [997, 112] width 480 height 26
paste input "G3284719"
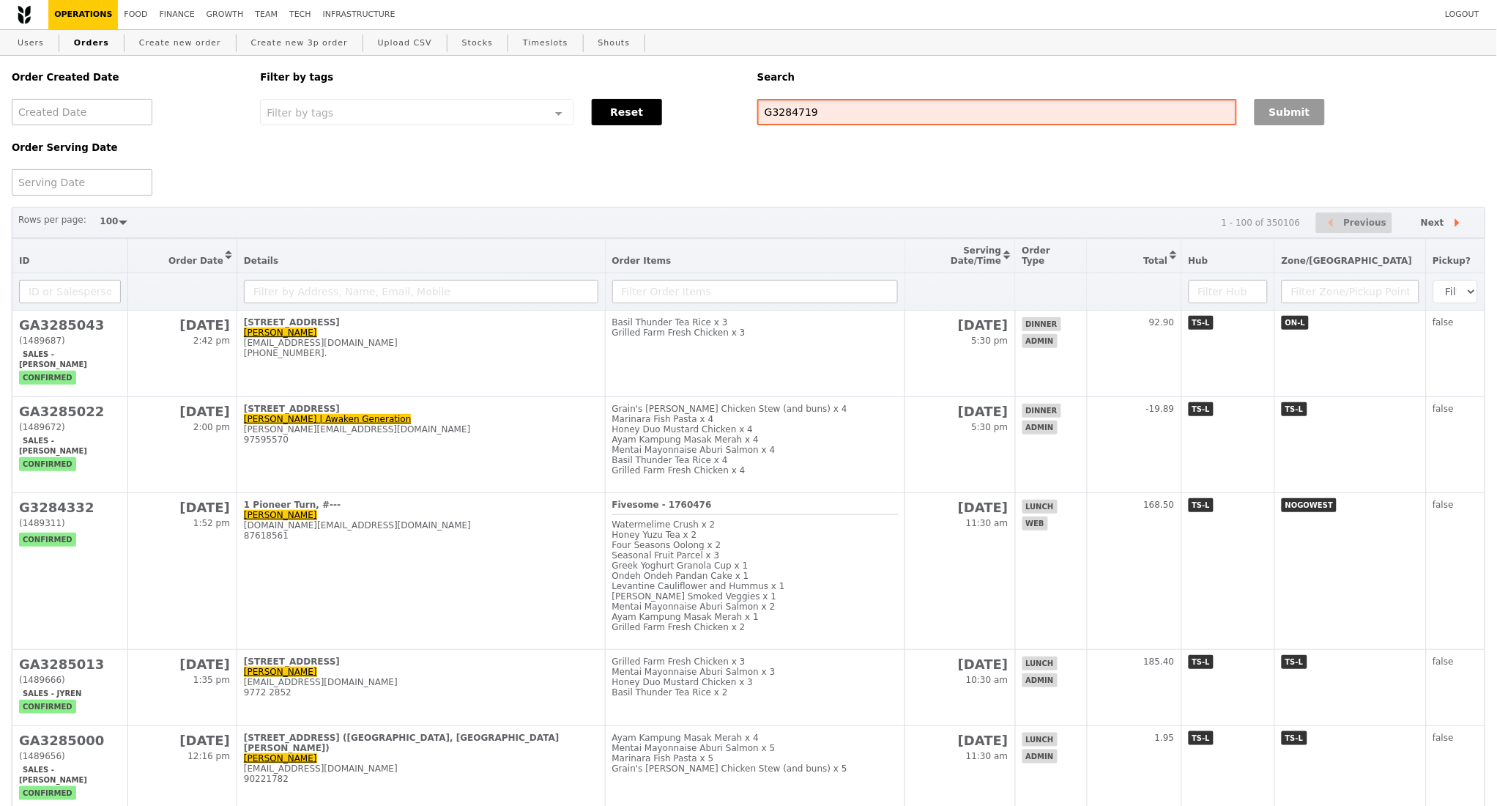
type input "G3284719"
click at [1301, 113] on button "Submit" at bounding box center [1290, 112] width 70 height 26
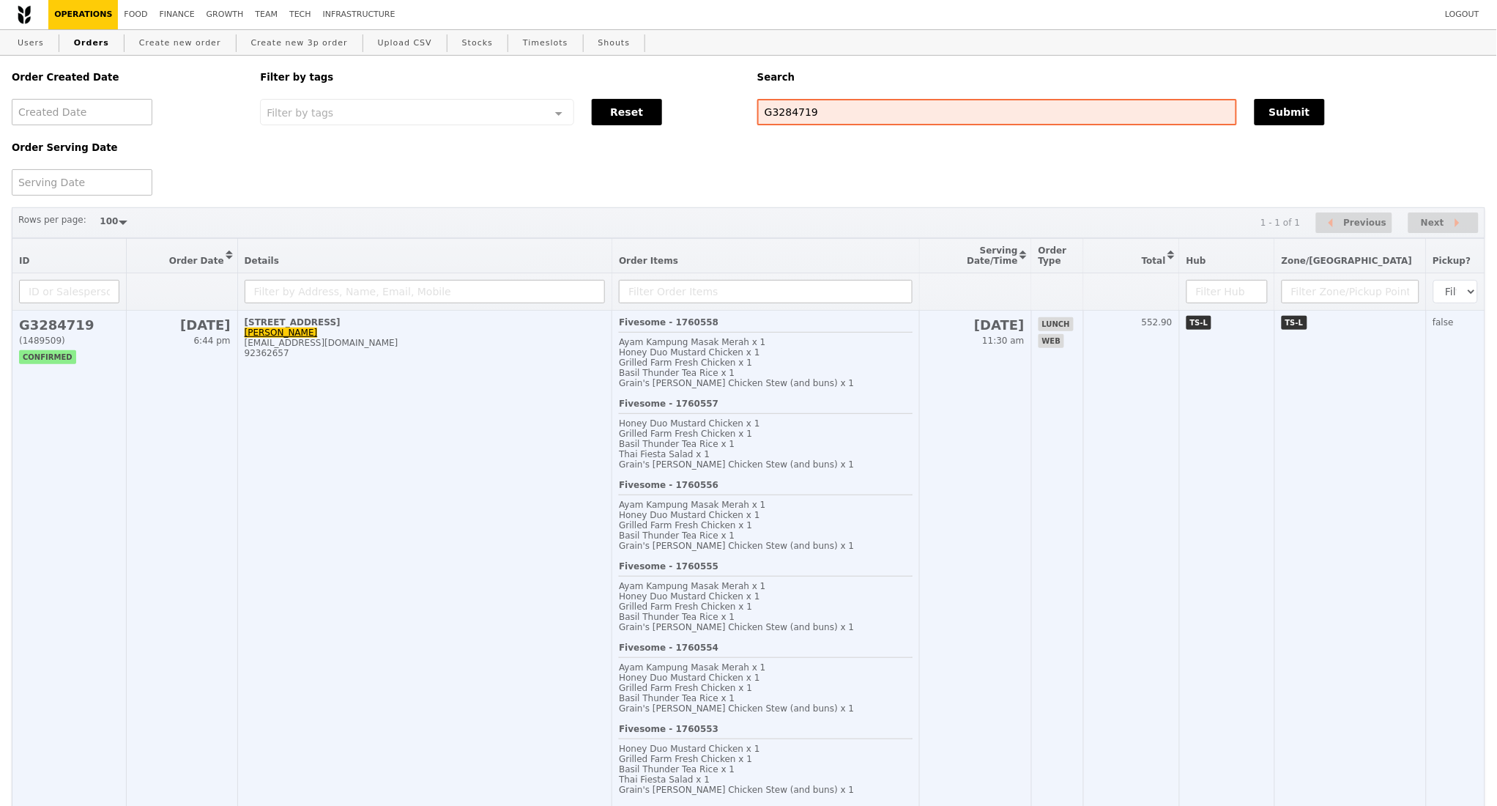
click at [467, 538] on td "50 North Canal Road, #03-01 Jon hukuando2323@hotmail.com 92362657" at bounding box center [424, 643] width 375 height 664
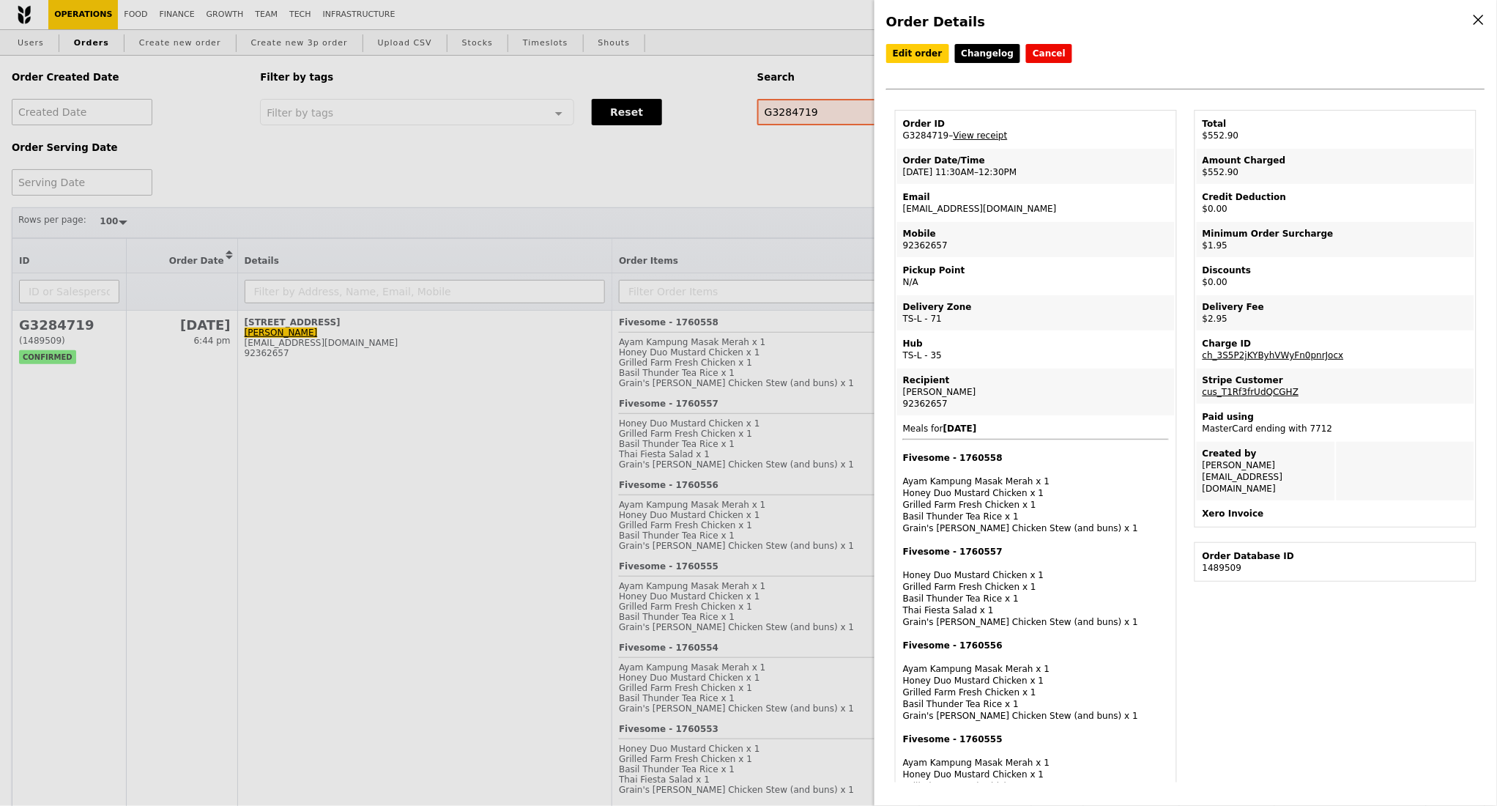
click at [569, 502] on div "Order Details Edit order Changelog Cancel Order ID G3284719 – View receipt Orde…" at bounding box center [748, 403] width 1497 height 806
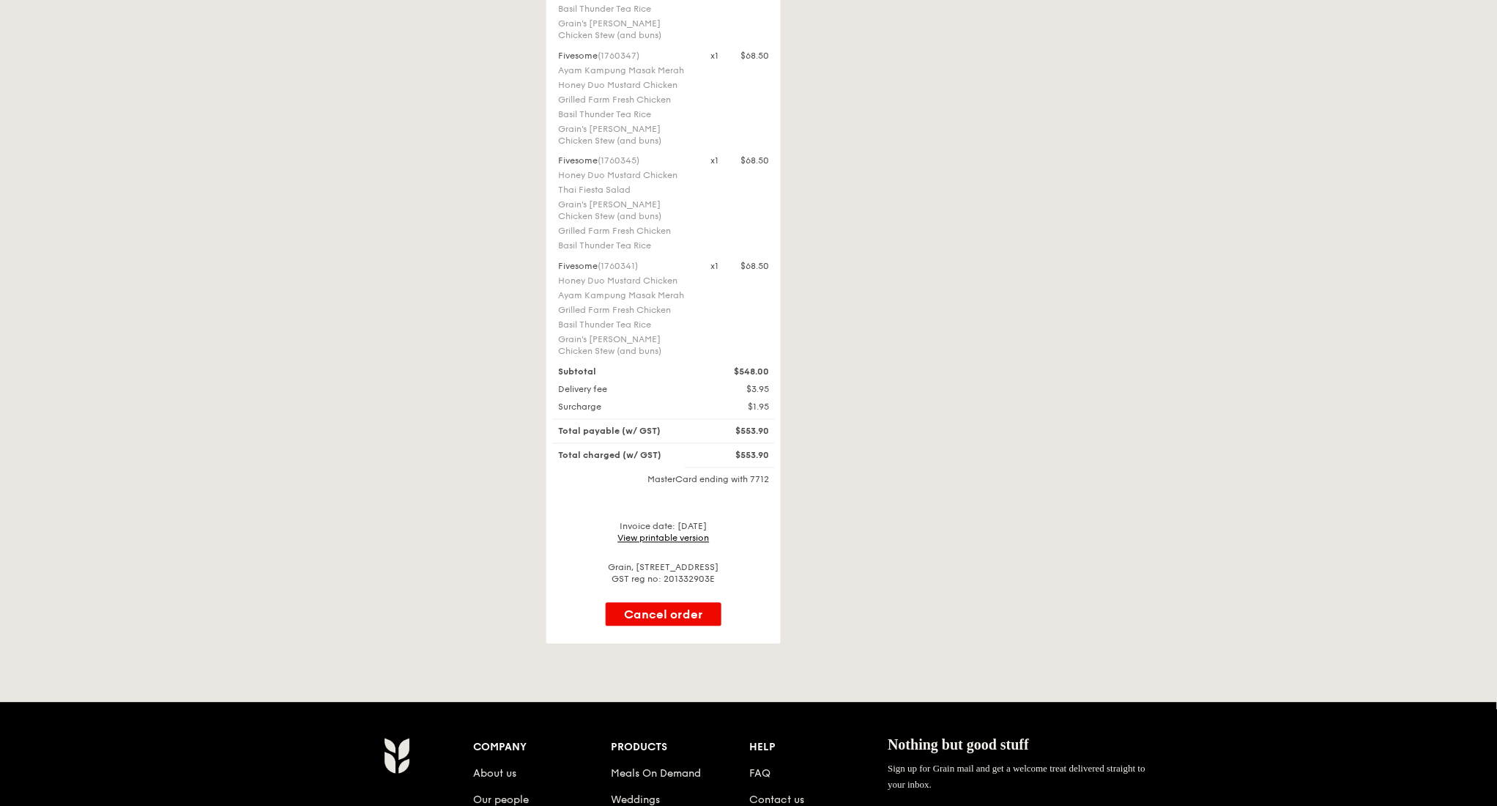
scroll to position [781, 0]
click at [658, 540] on link "View printable version" at bounding box center [664, 537] width 92 height 10
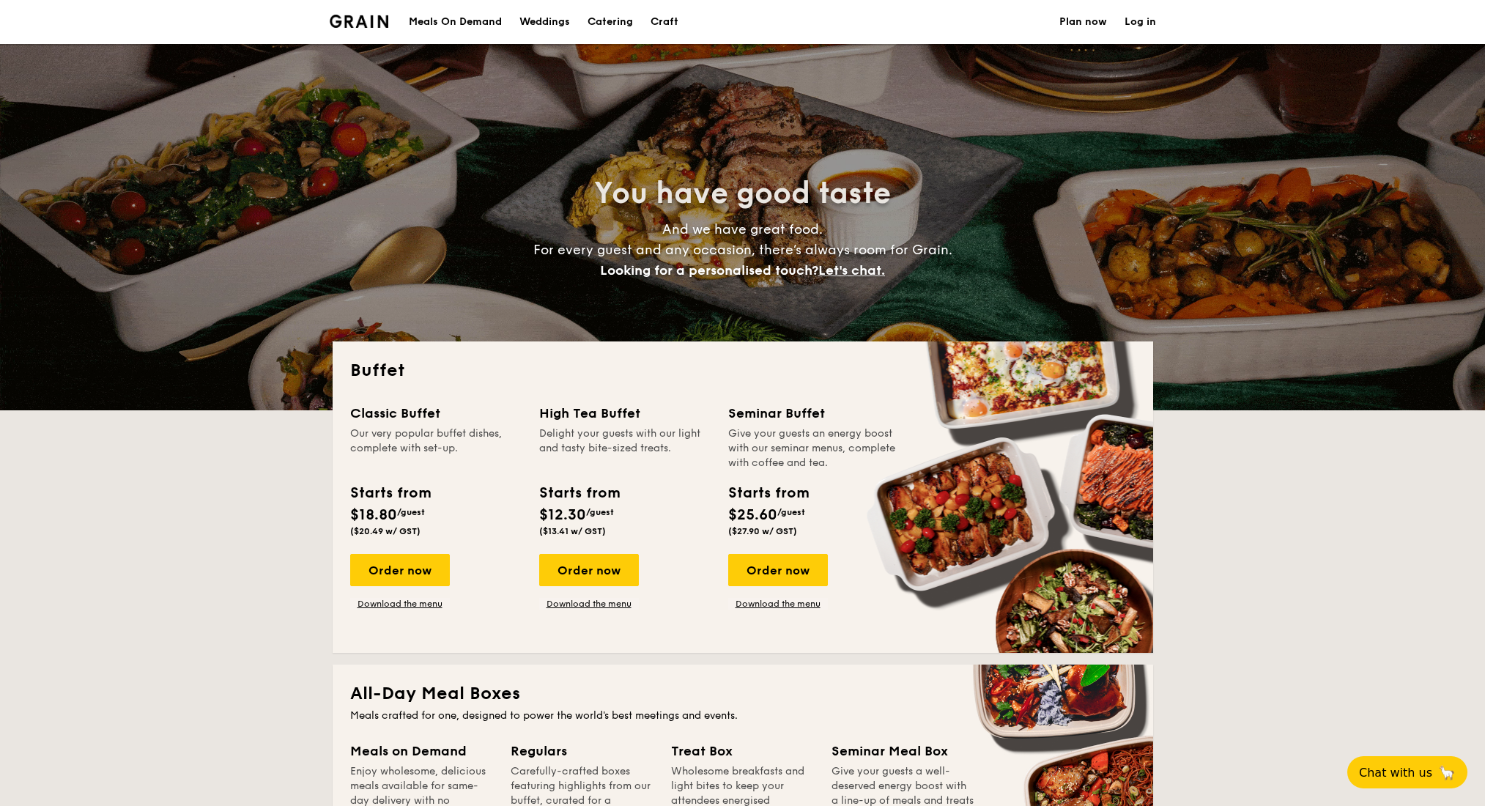
select select
click at [464, 18] on div "Meals On Demand" at bounding box center [455, 22] width 93 height 44
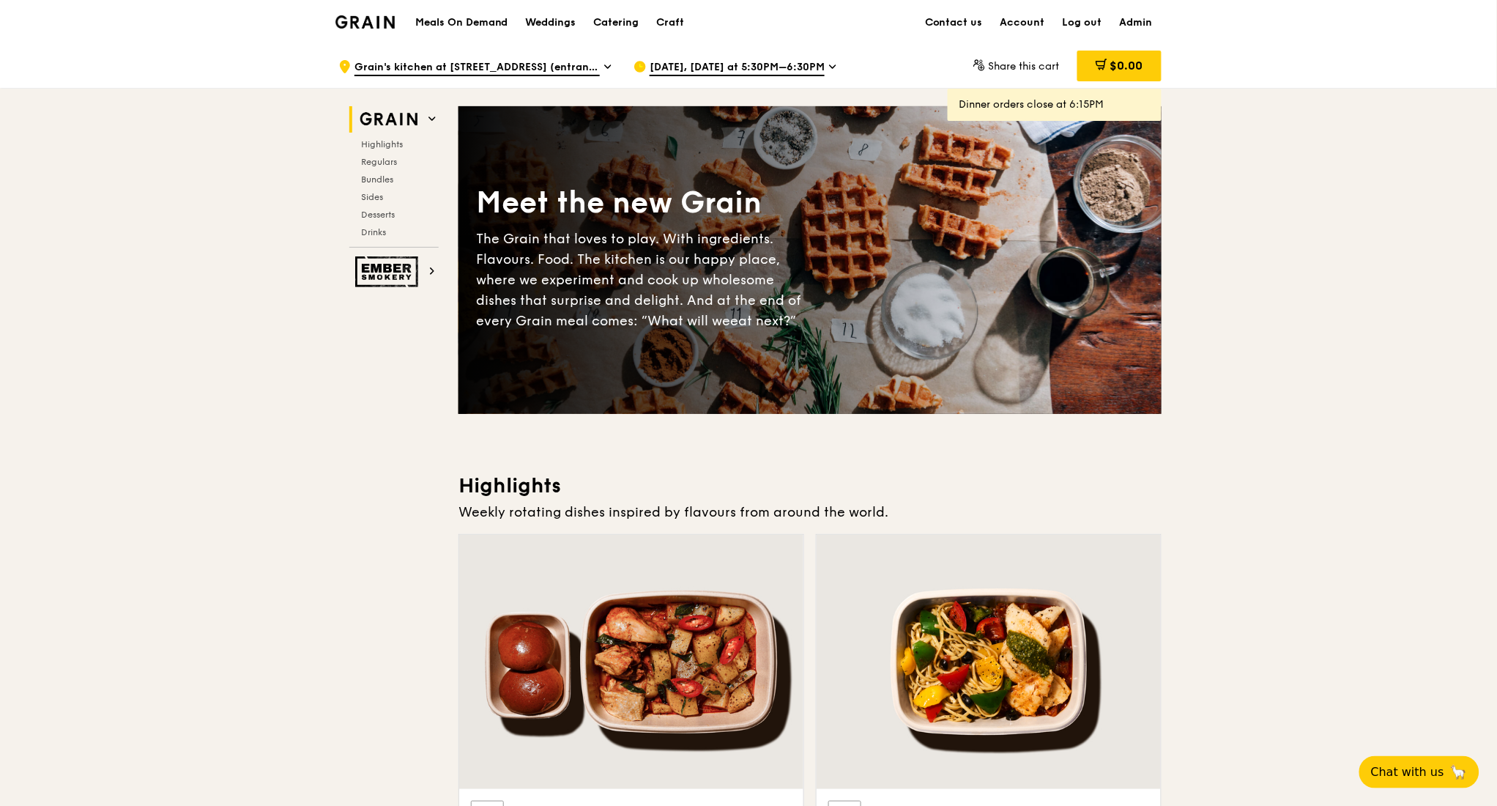
click at [829, 67] on icon at bounding box center [832, 66] width 7 height 13
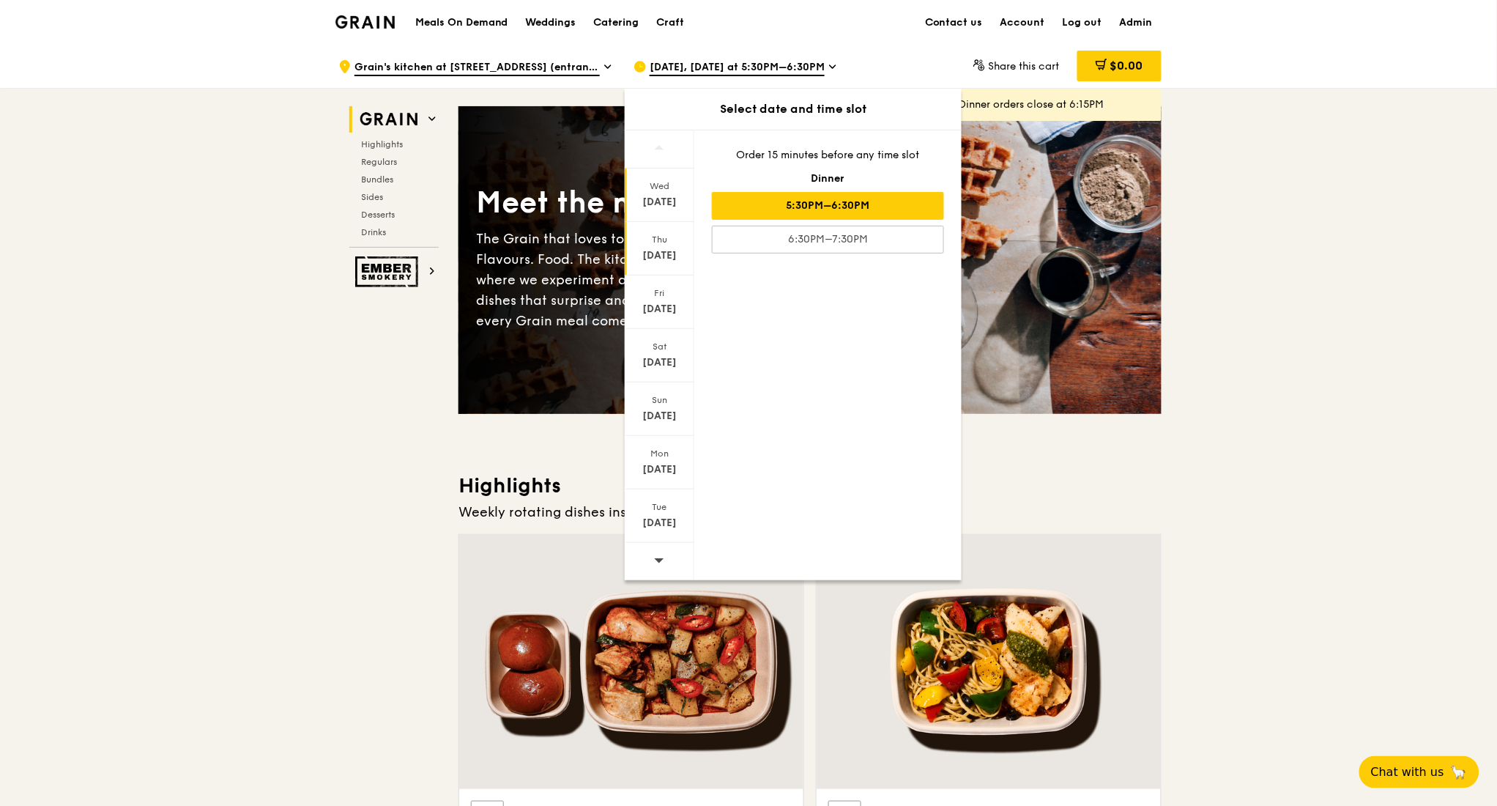
click at [668, 256] on div "Sep 11" at bounding box center [659, 255] width 65 height 15
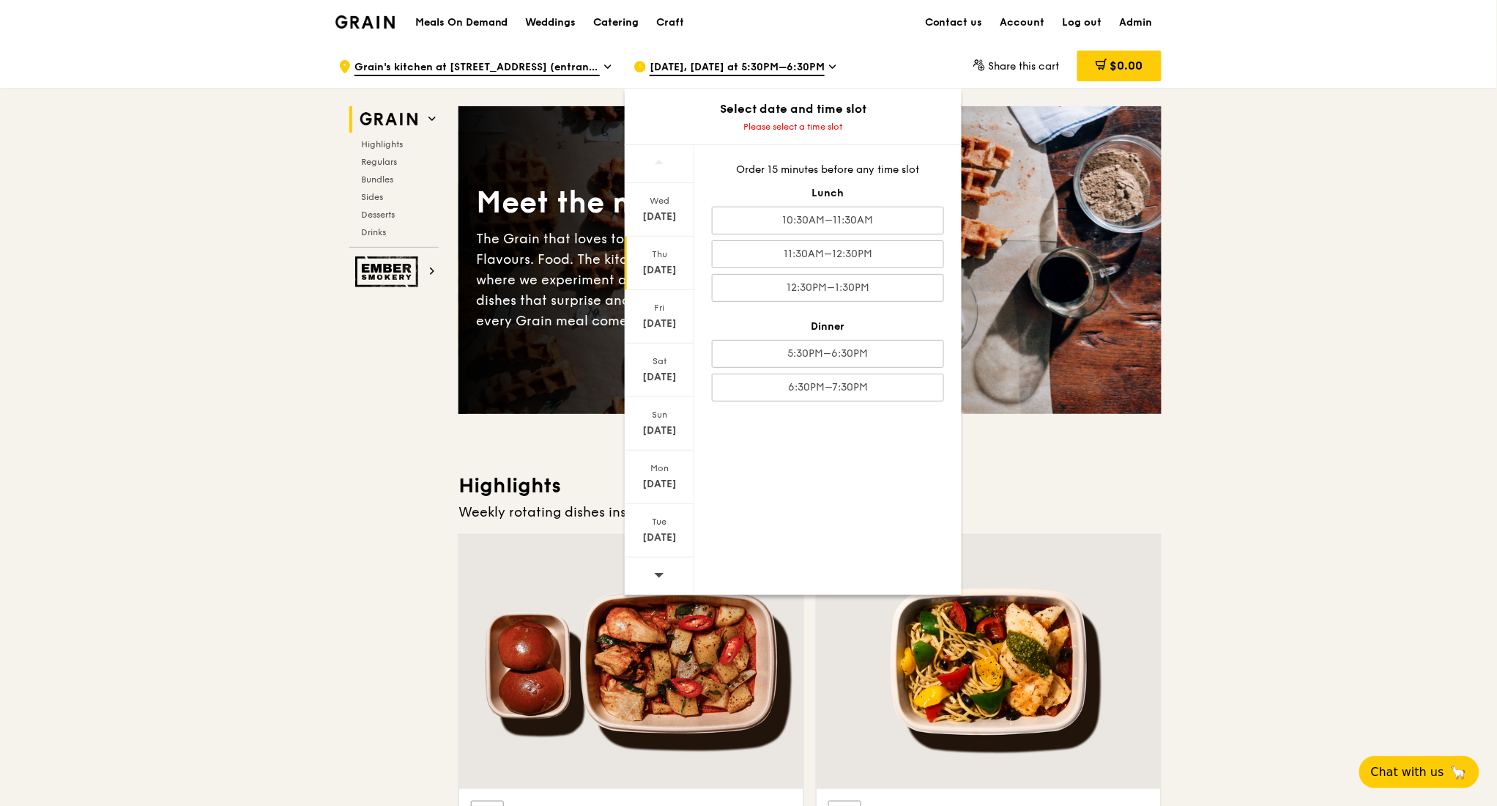
click at [617, 16] on div "Catering" at bounding box center [616, 23] width 45 height 44
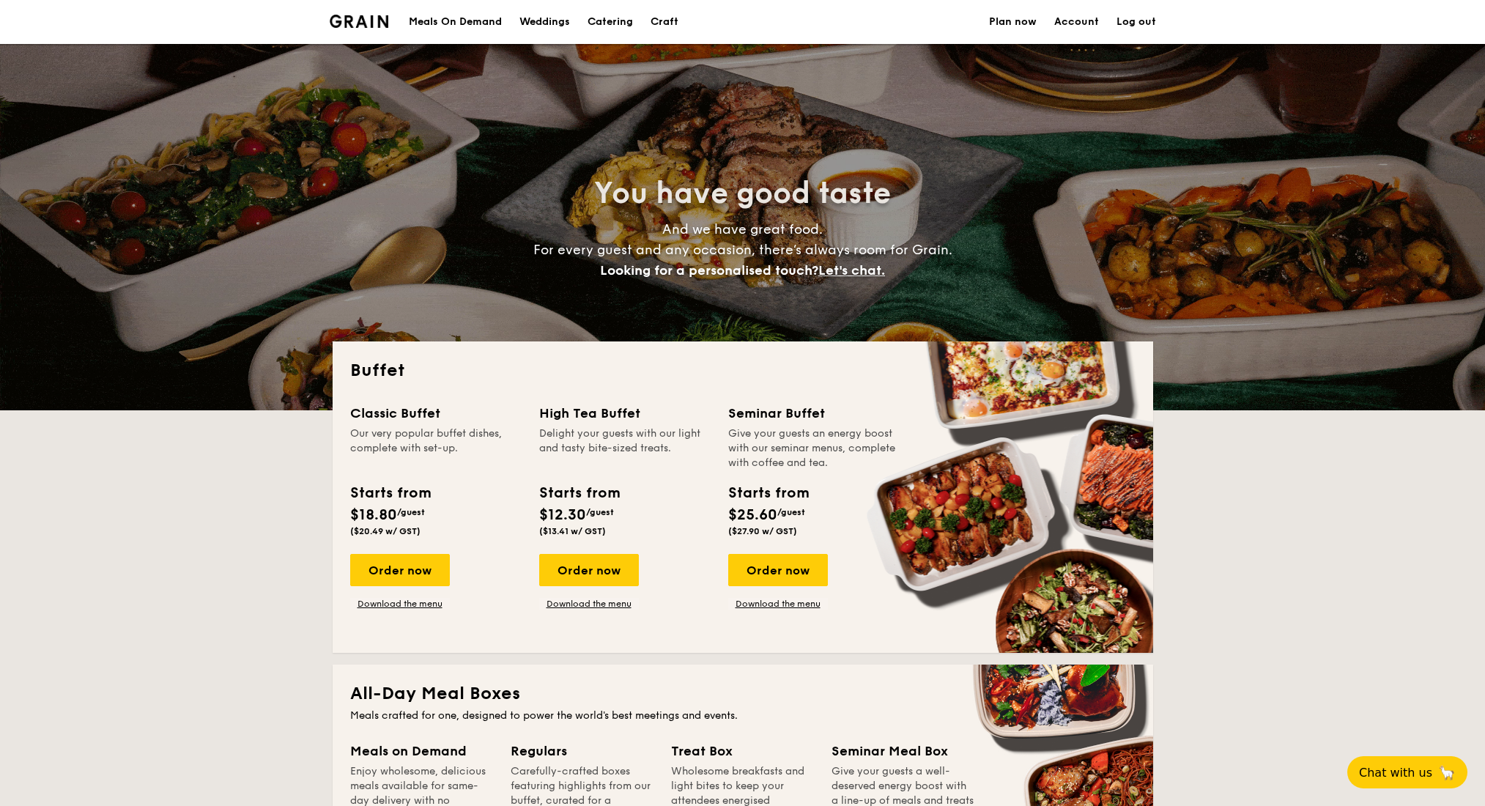
select select
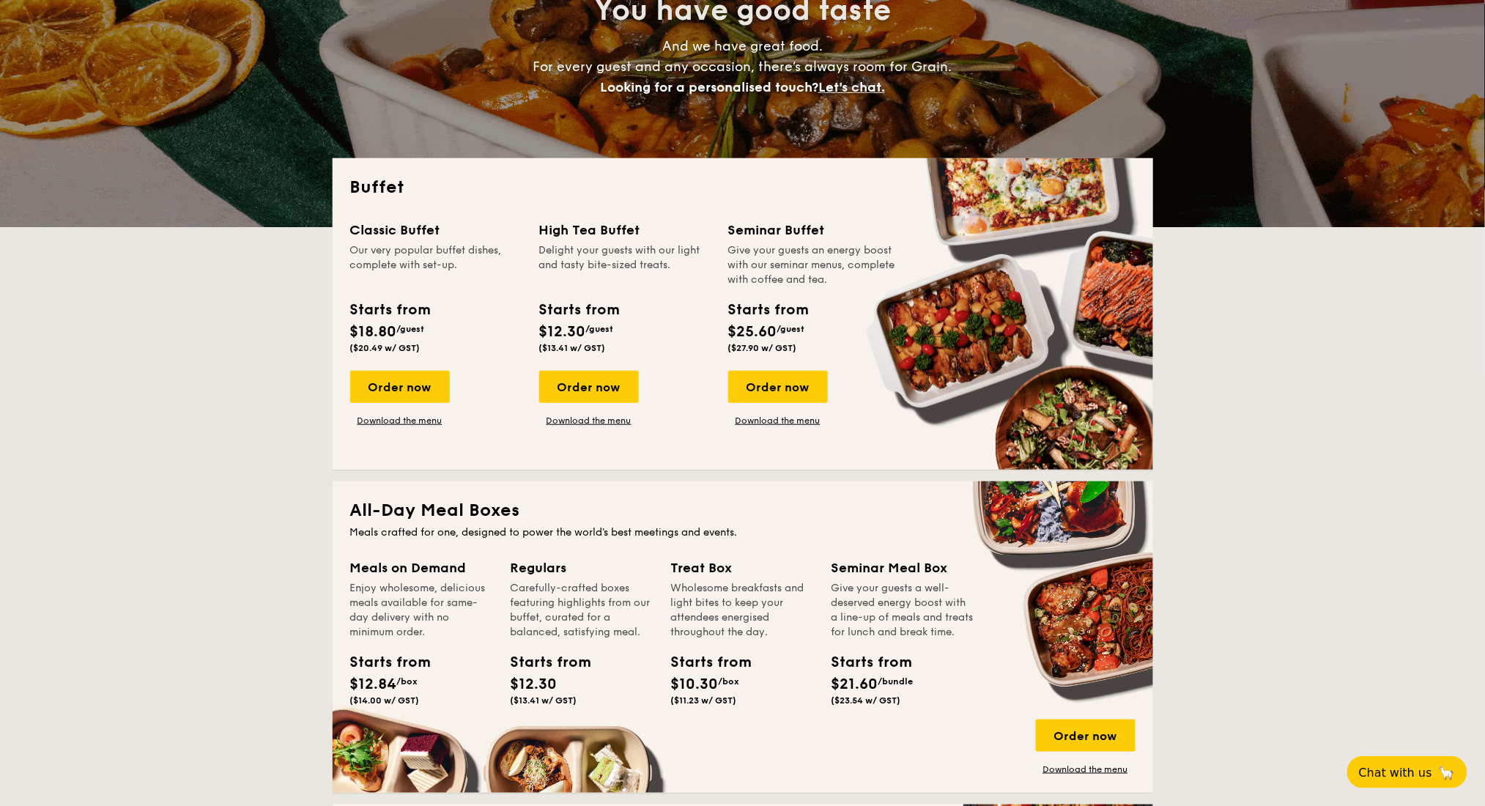
scroll to position [195, 0]
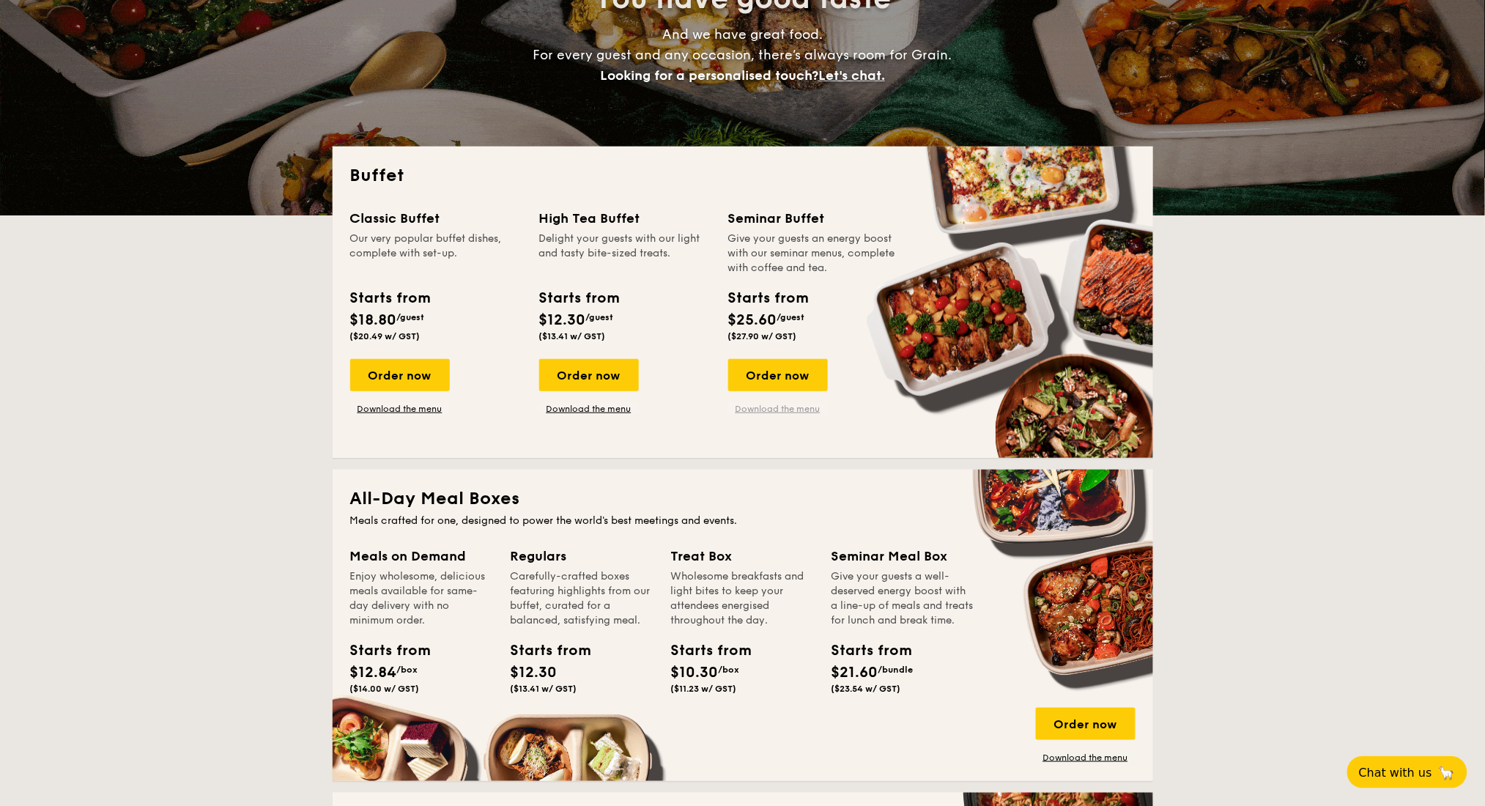
click at [818, 409] on link "Download the menu" at bounding box center [778, 409] width 100 height 12
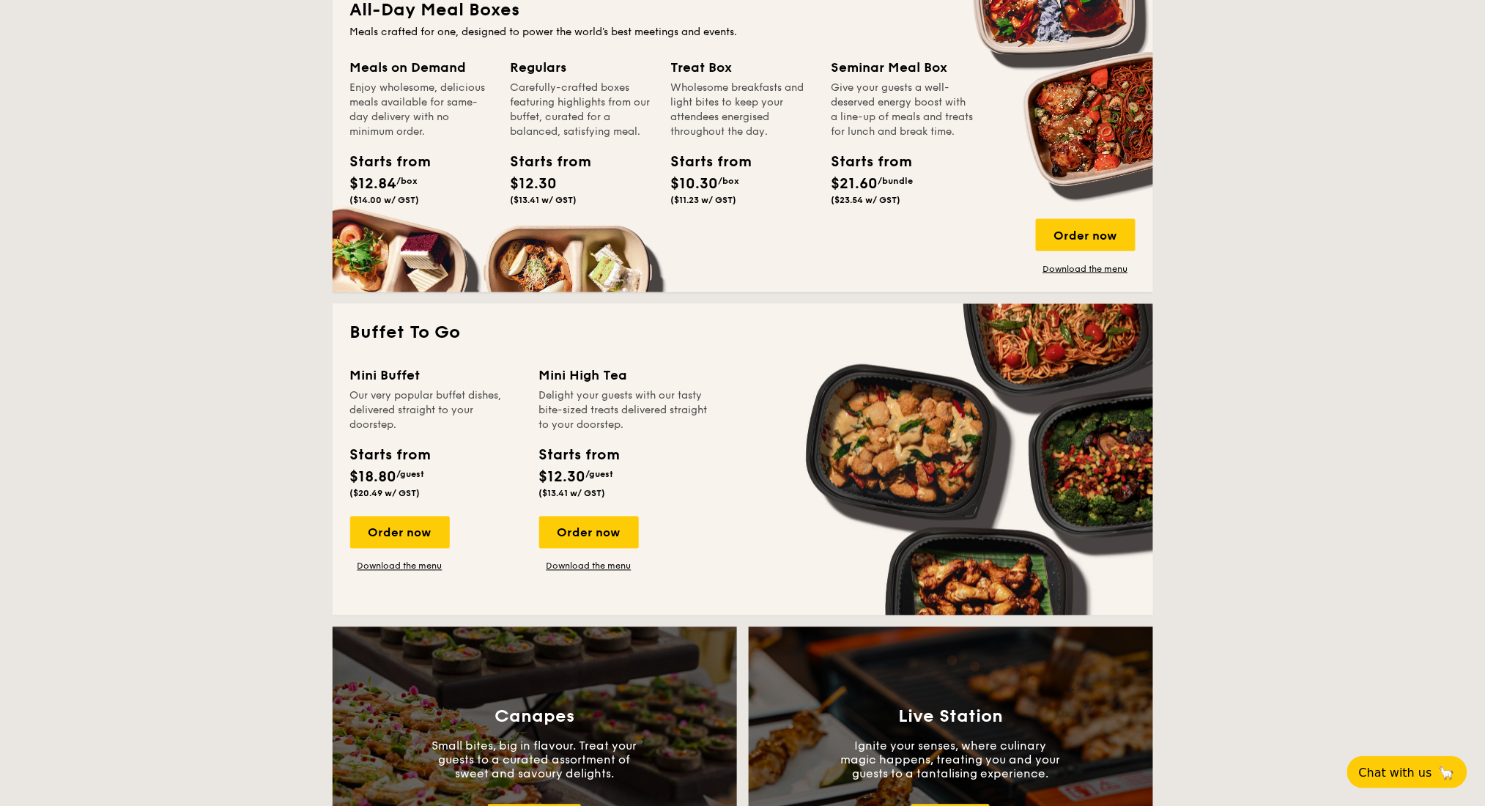
scroll to position [879, 0]
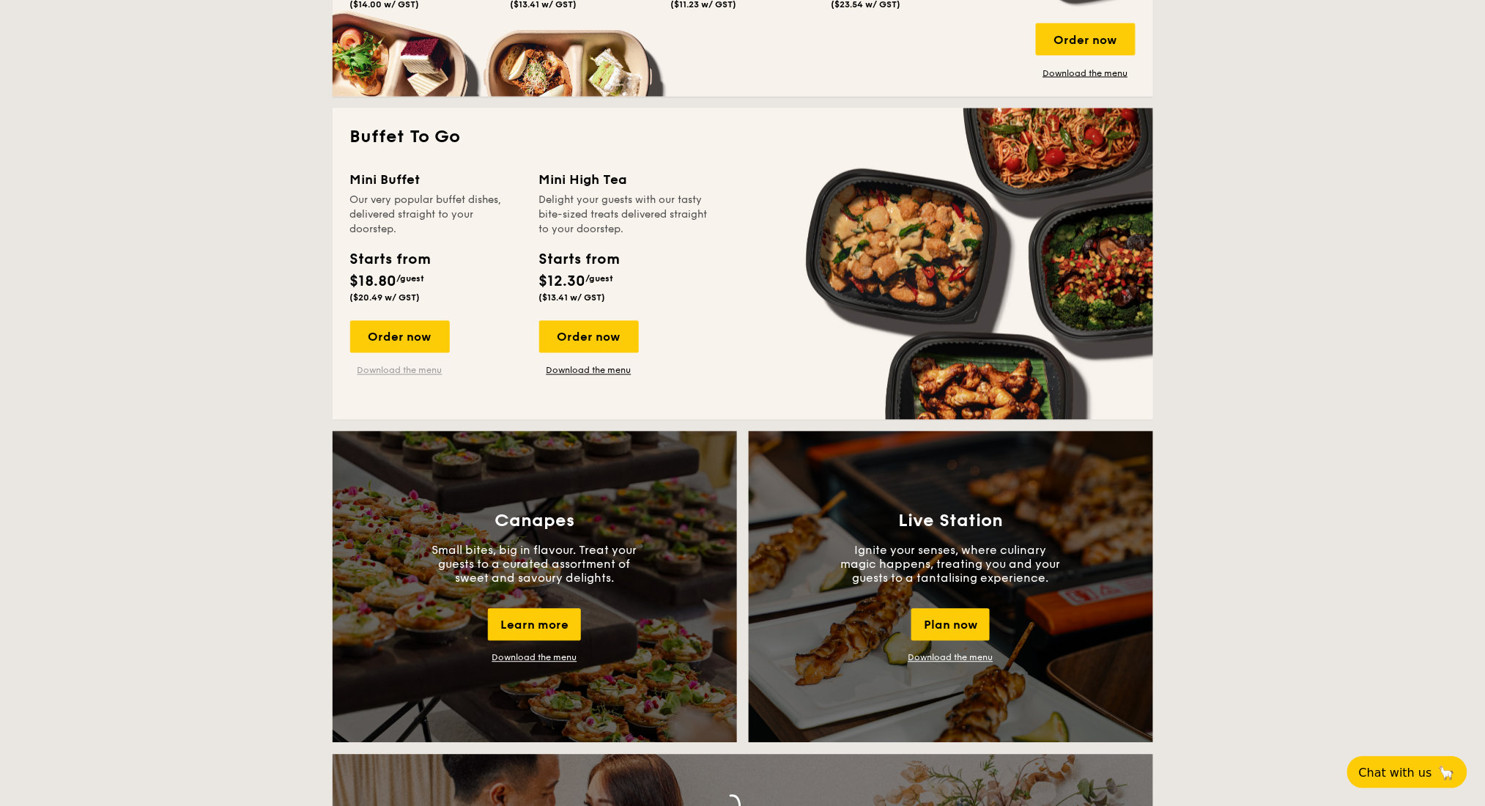
click at [426, 370] on link "Download the menu" at bounding box center [400, 371] width 100 height 12
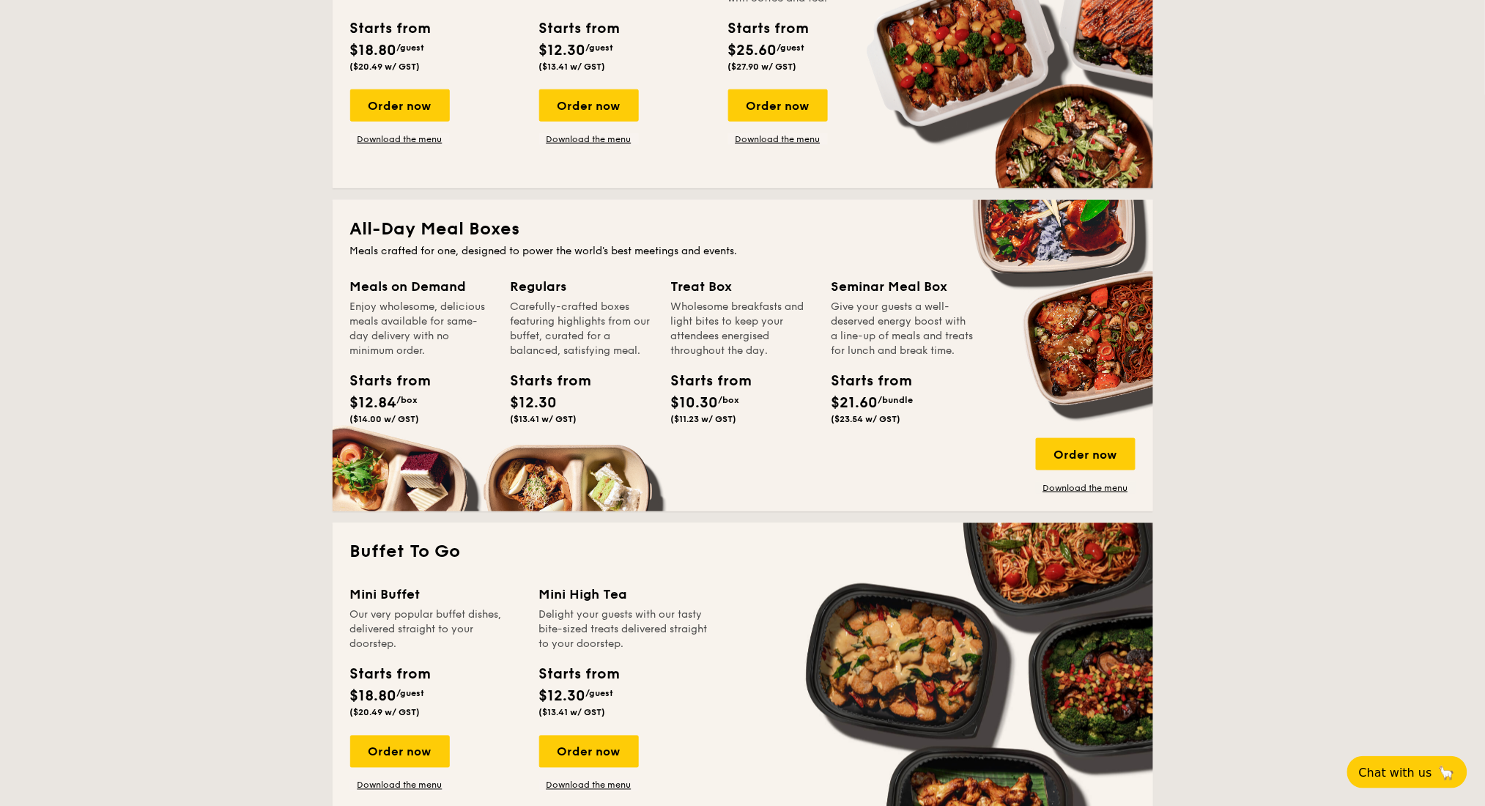
scroll to position [0, 0]
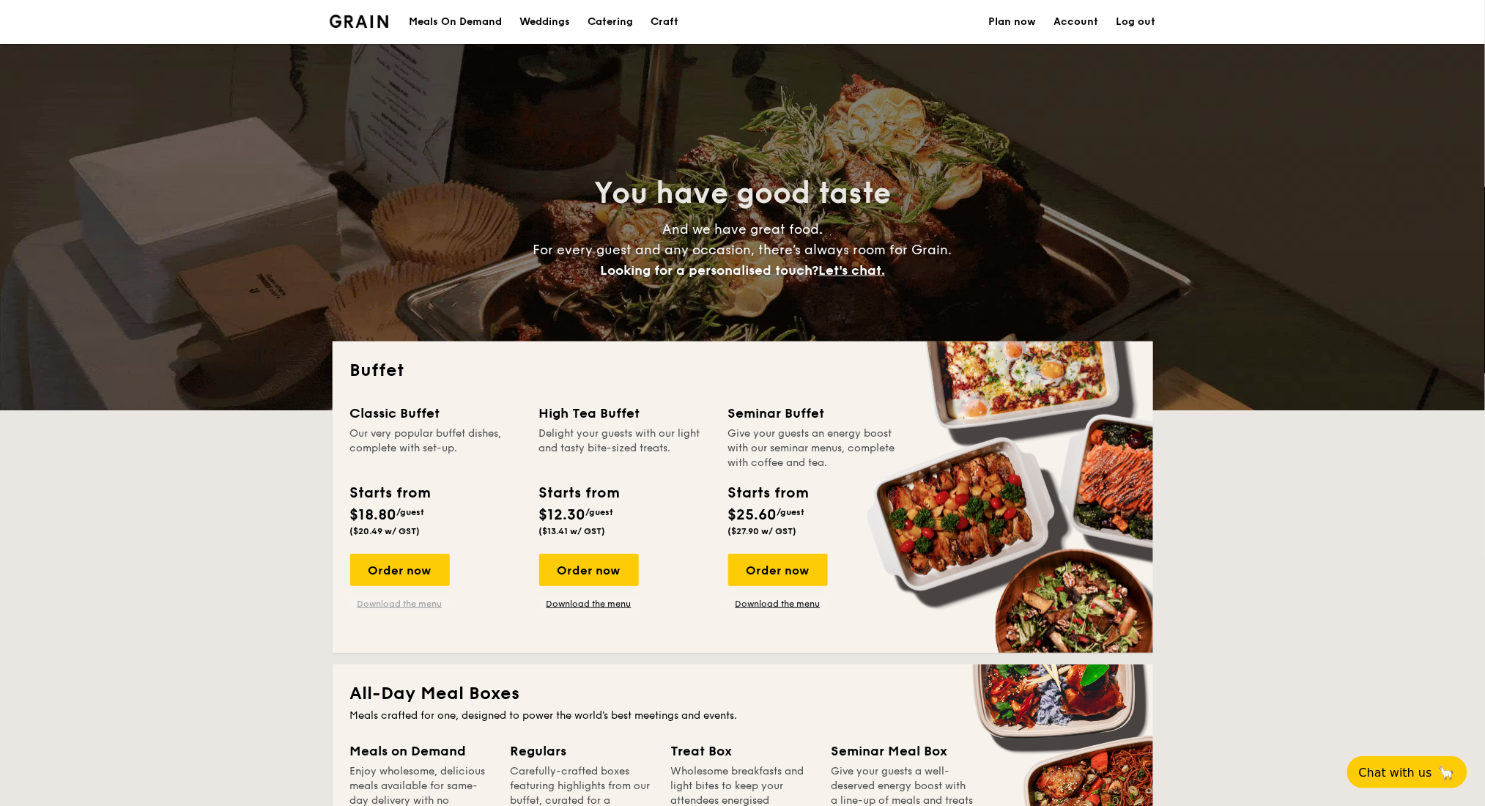
click at [420, 603] on link "Download the menu" at bounding box center [400, 604] width 100 height 12
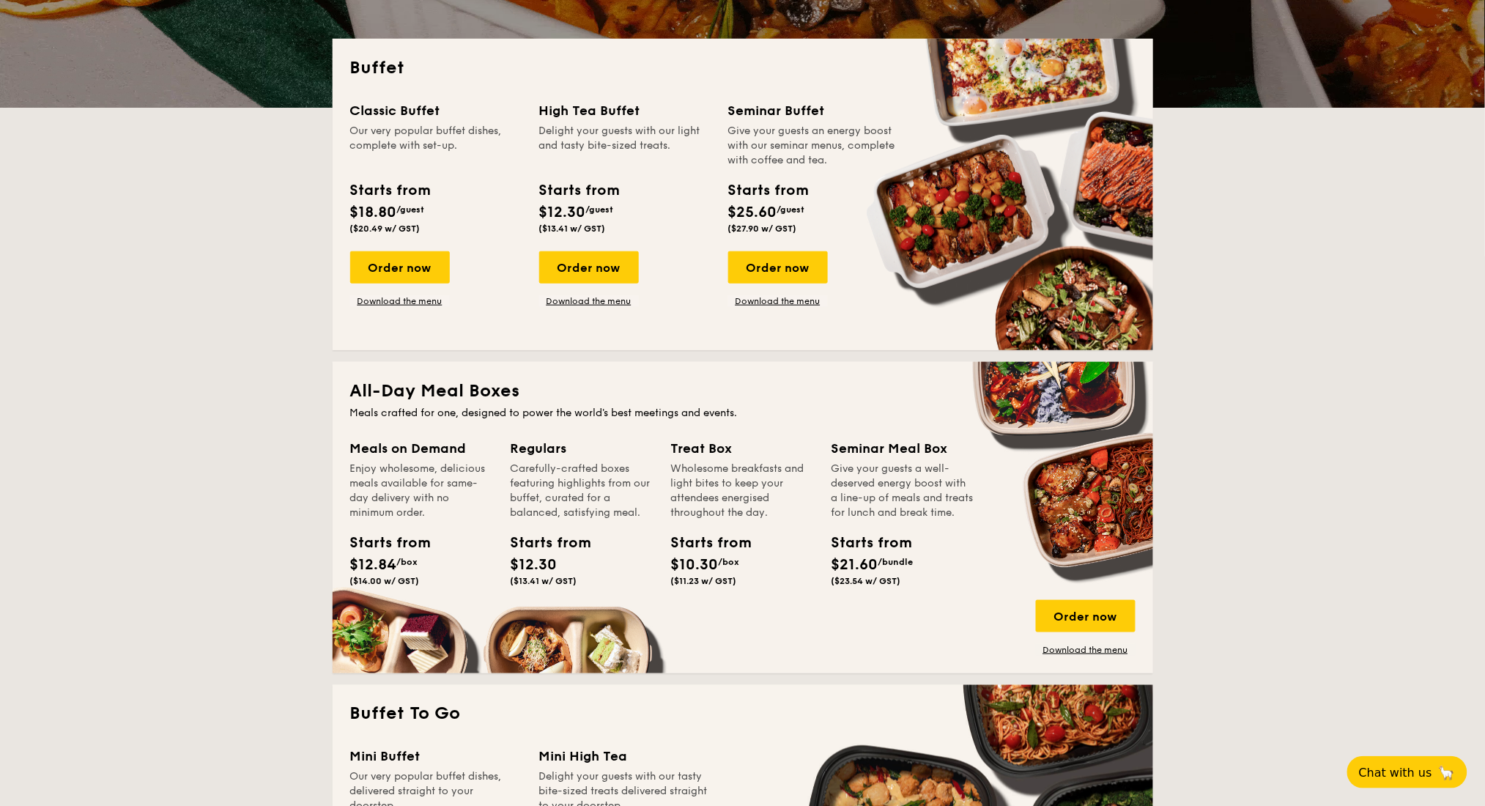
scroll to position [293, 0]
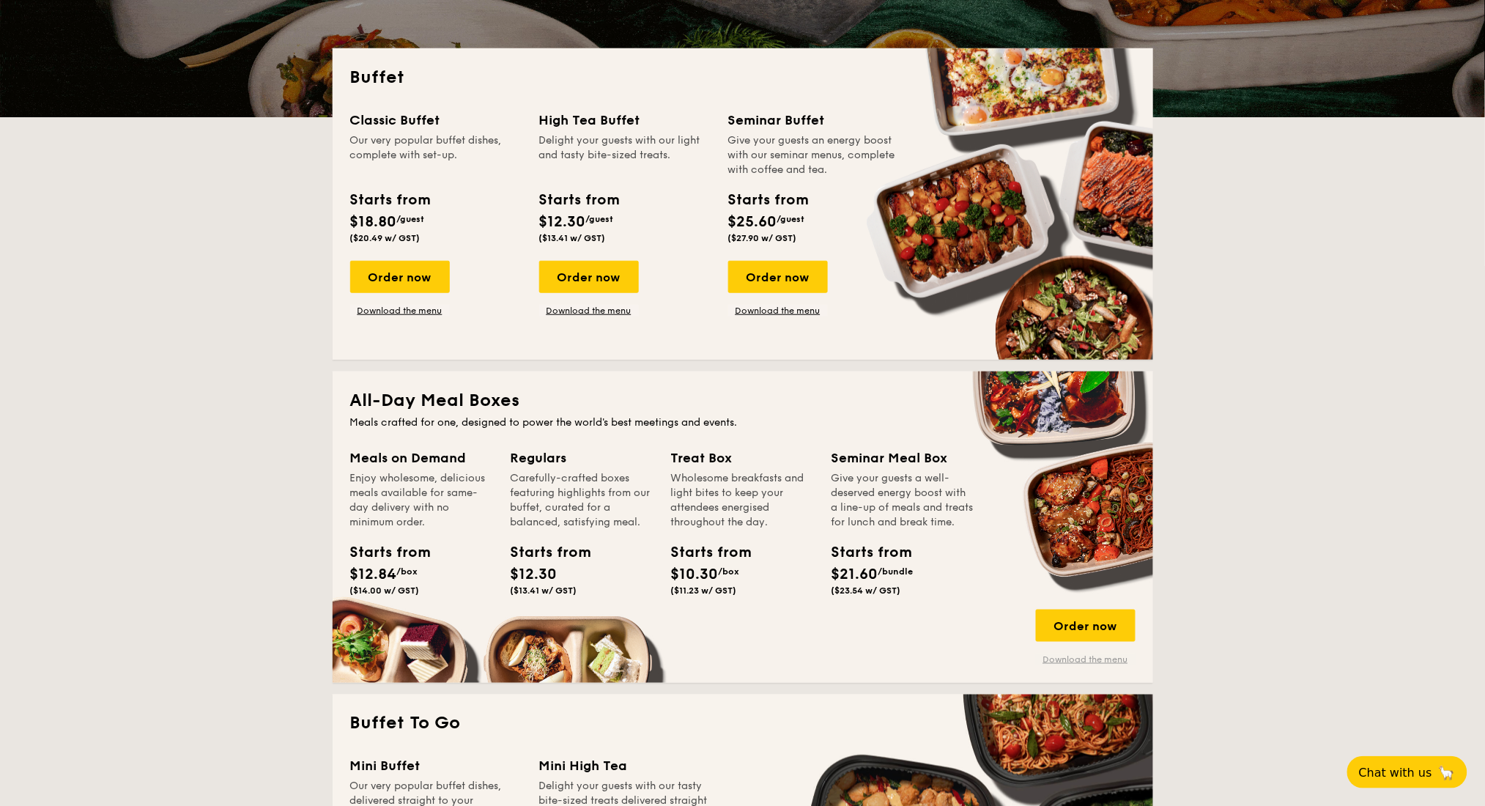
click at [1074, 656] on link "Download the menu" at bounding box center [1086, 659] width 100 height 12
